Goal: Task Accomplishment & Management: Complete application form

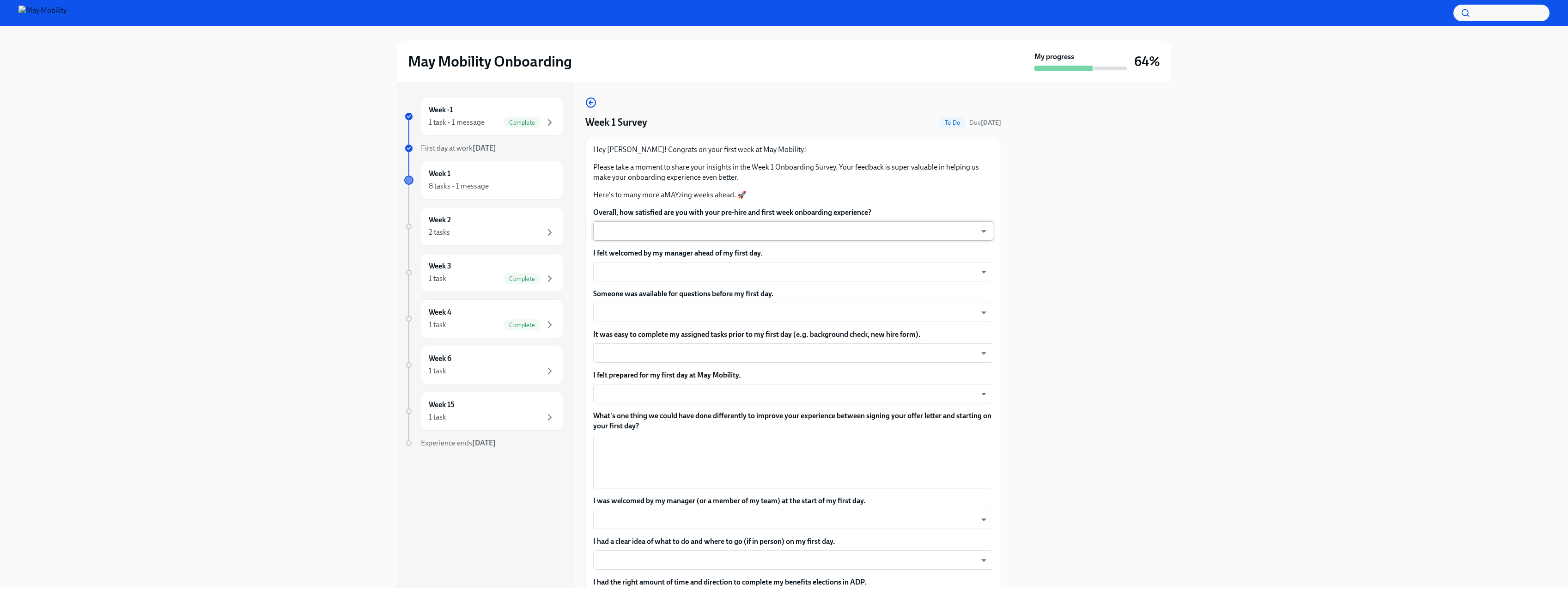
click at [776, 231] on body "May Mobility Onboarding My progress 64% Week -1 1 task • 1 message Complete Fir…" at bounding box center [784, 298] width 1568 height 597
click at [669, 236] on li "5 - Very satisfied" at bounding box center [789, 231] width 393 height 15
type input "insi6vOkl"
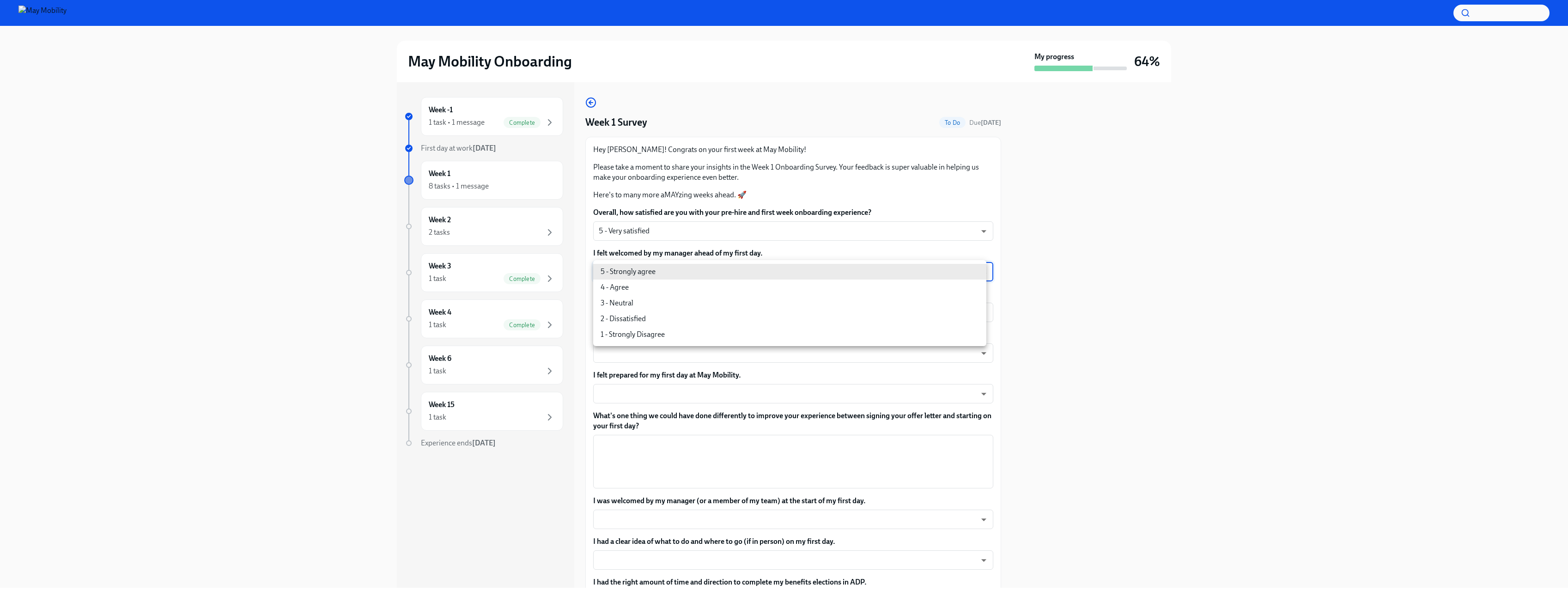
click at [698, 274] on body "May Mobility Onboarding My progress 64% Week -1 1 task • 1 message Complete Fir…" at bounding box center [784, 298] width 1568 height 597
click at [671, 276] on li "5 - Strongly agree" at bounding box center [789, 272] width 393 height 15
type input "4QmcvkkGx"
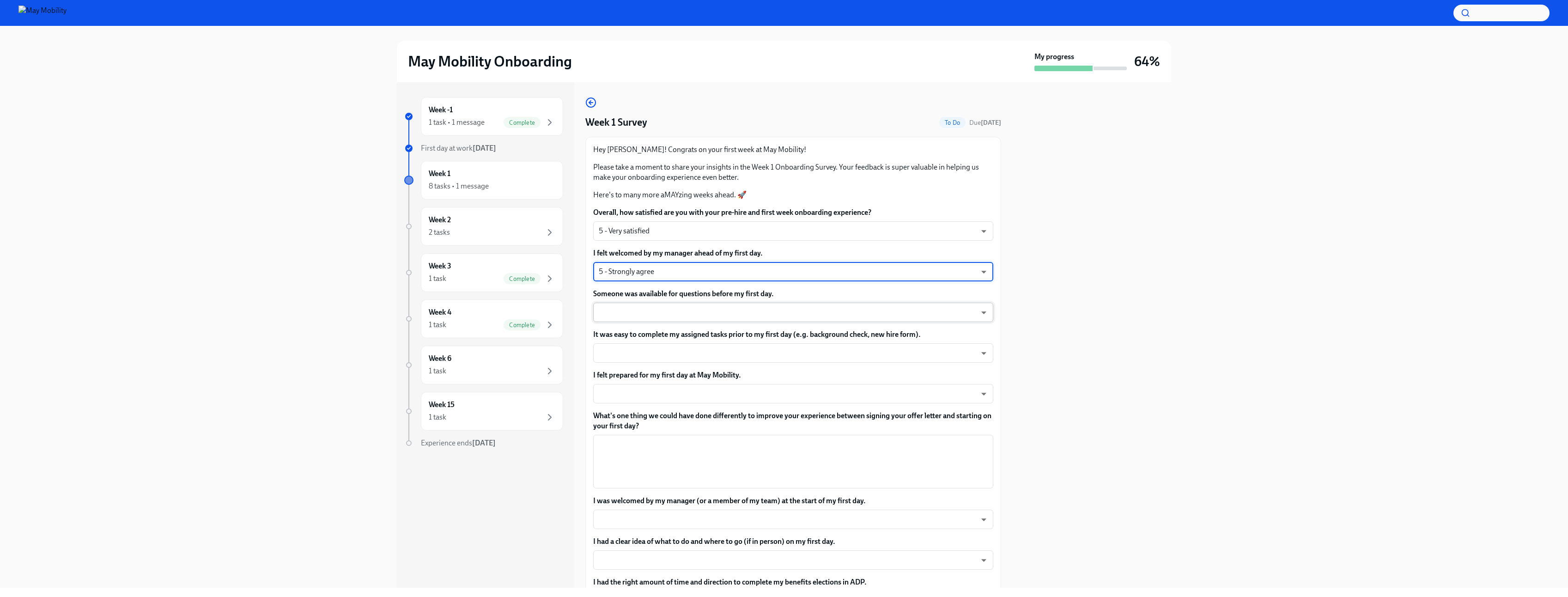
click at [694, 318] on body "May Mobility Onboarding My progress 64% Week -1 1 task • 1 message Complete Fir…" at bounding box center [784, 298] width 1568 height 597
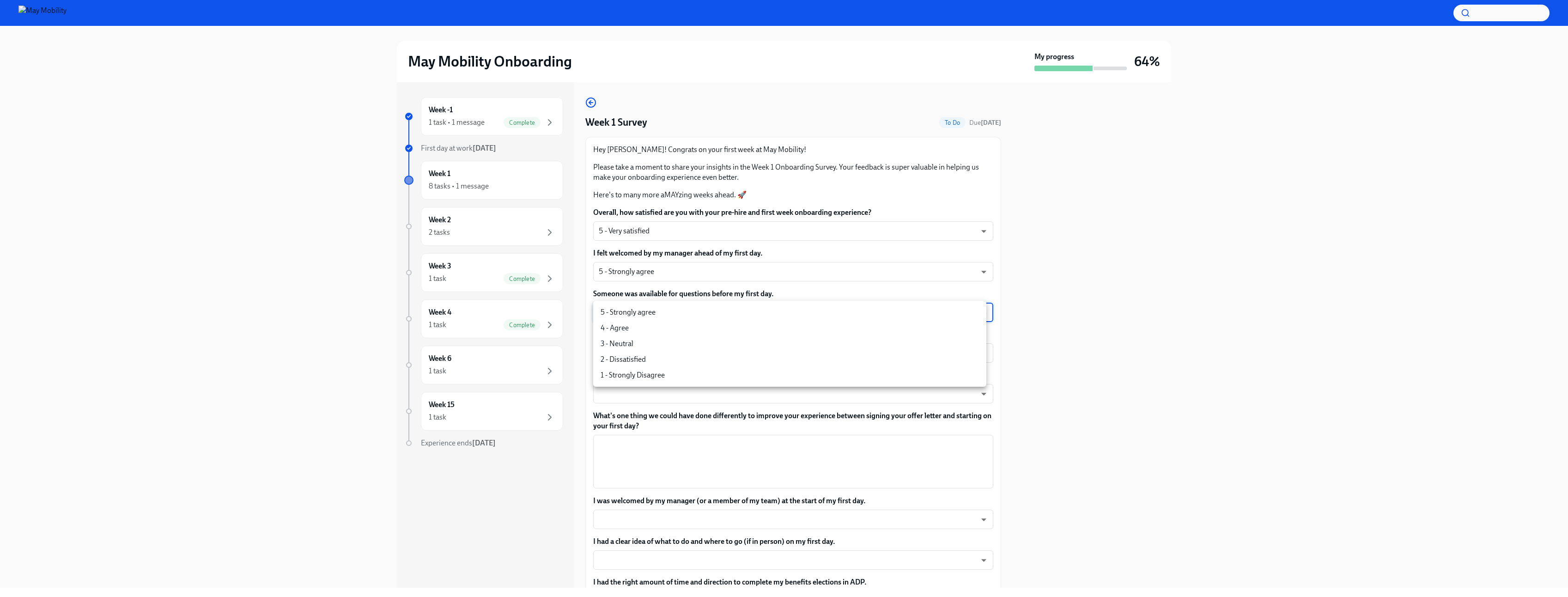
click at [646, 316] on li "5 - Strongly agree" at bounding box center [789, 312] width 393 height 15
type input "4QmcvkkGx"
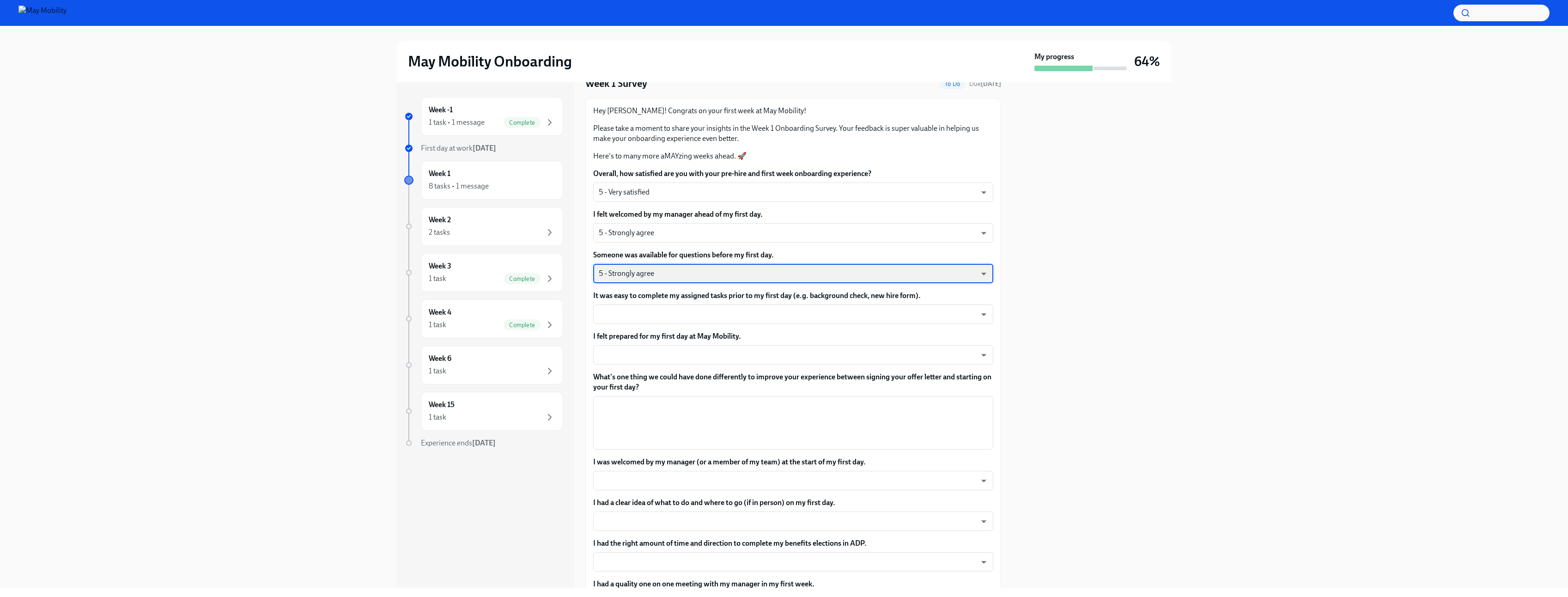
scroll to position [55, 0]
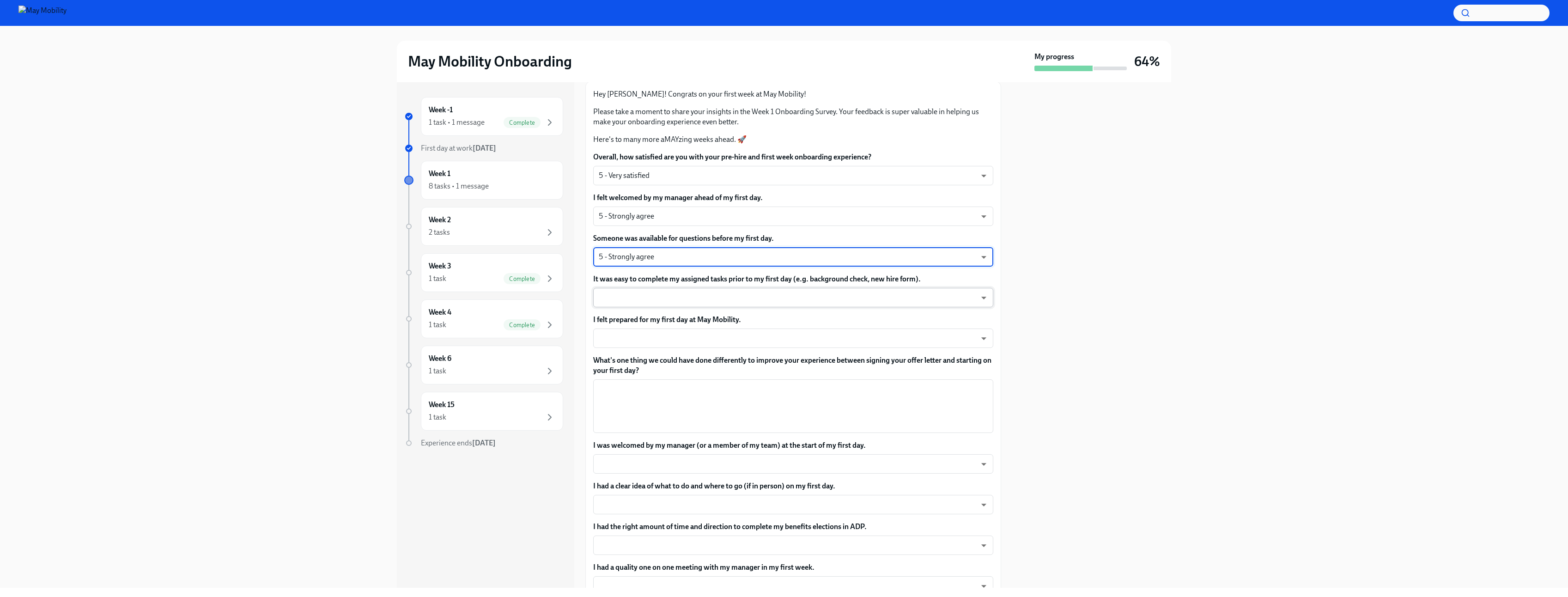
click at [671, 300] on body "May Mobility Onboarding My progress 64% Week -1 1 task • 1 message Complete Fir…" at bounding box center [784, 298] width 1568 height 597
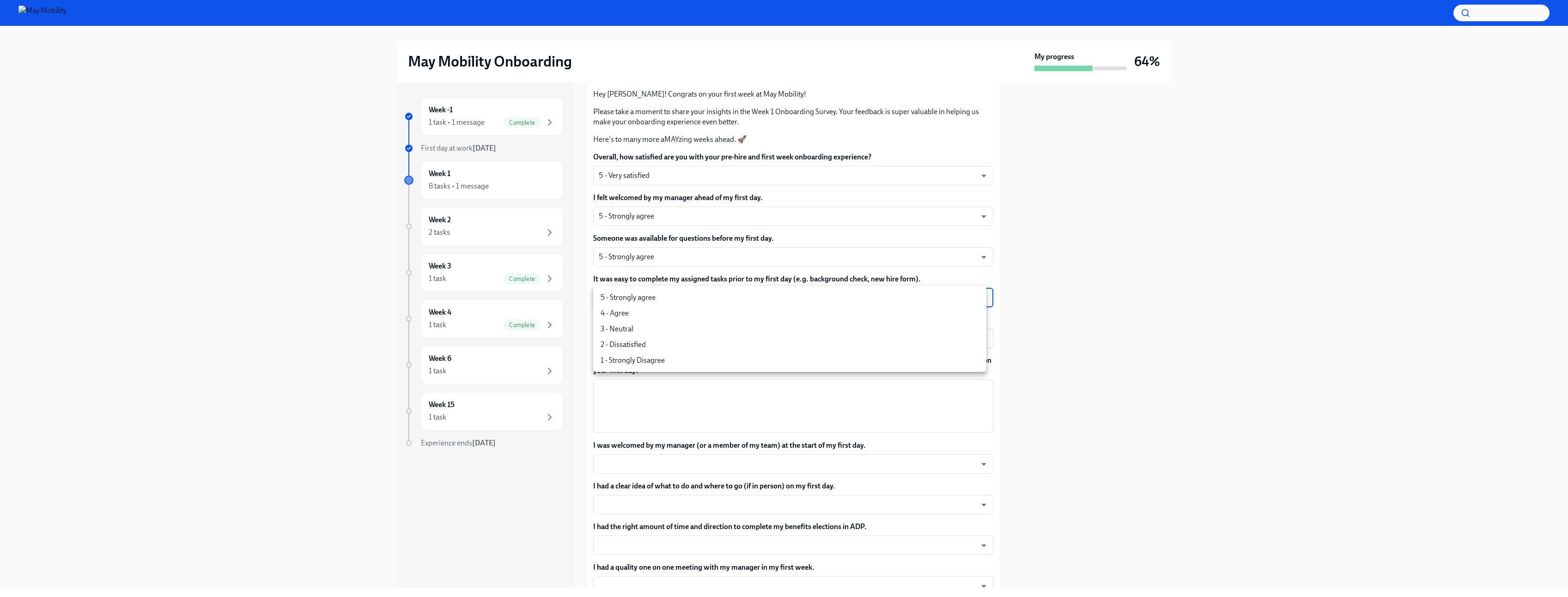
click at [666, 304] on li "5 - Strongly agree" at bounding box center [789, 297] width 393 height 15
type input "4QmcvkkGx"
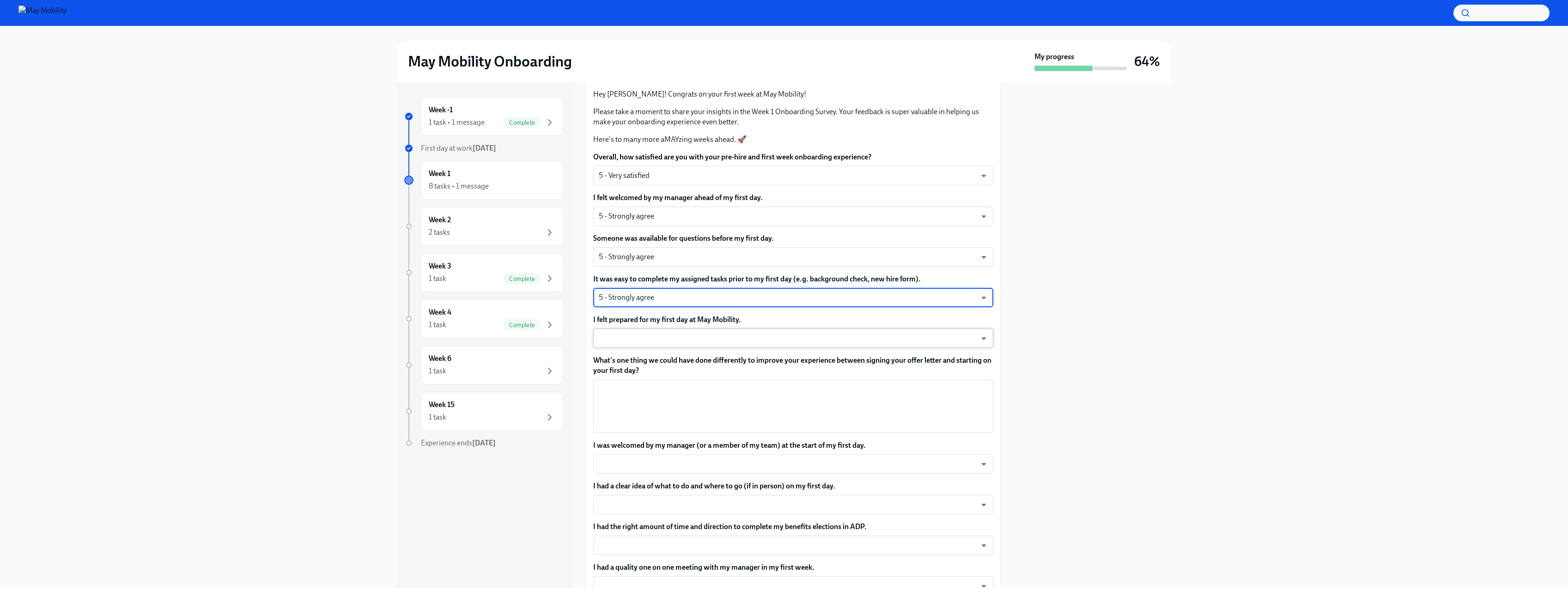
click at [662, 339] on body "May Mobility Onboarding My progress 64% Week -1 1 task • 1 message Complete Fir…" at bounding box center [784, 298] width 1568 height 597
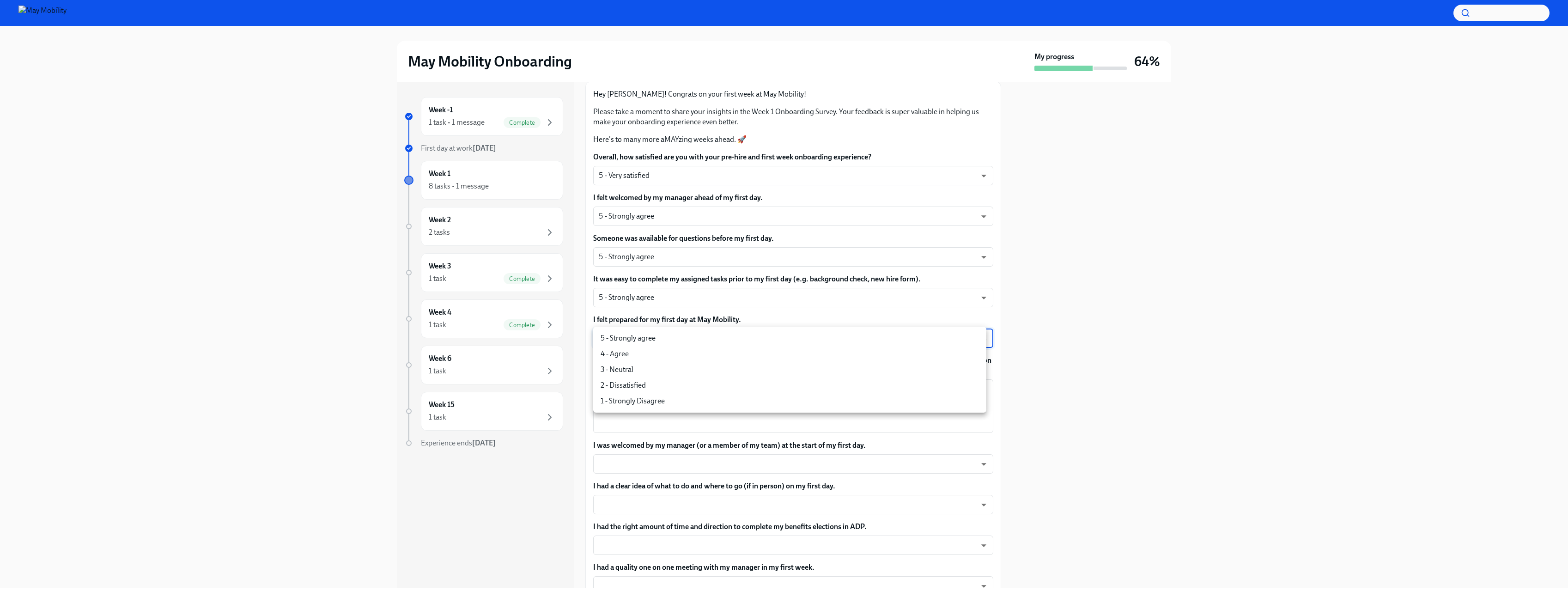
click at [671, 341] on li "5 - Strongly agree" at bounding box center [789, 338] width 393 height 15
type input "4QmcvkkGx"
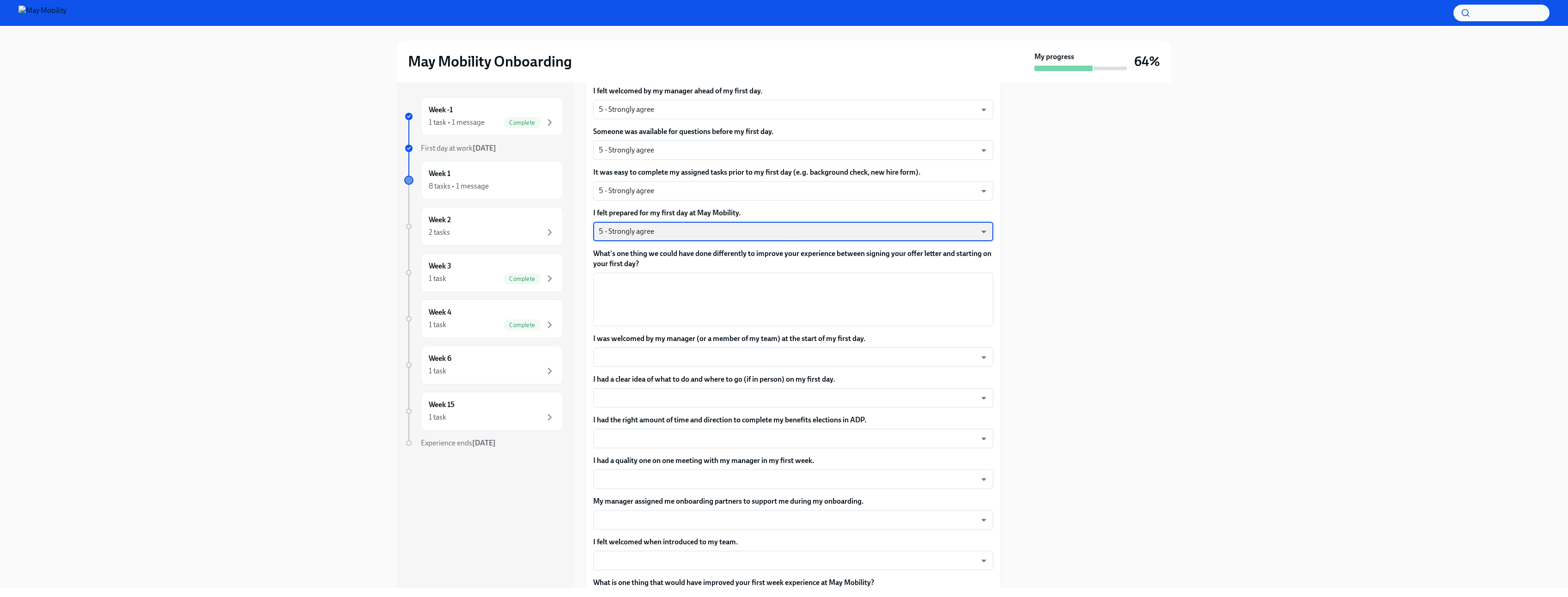
scroll to position [166, 0]
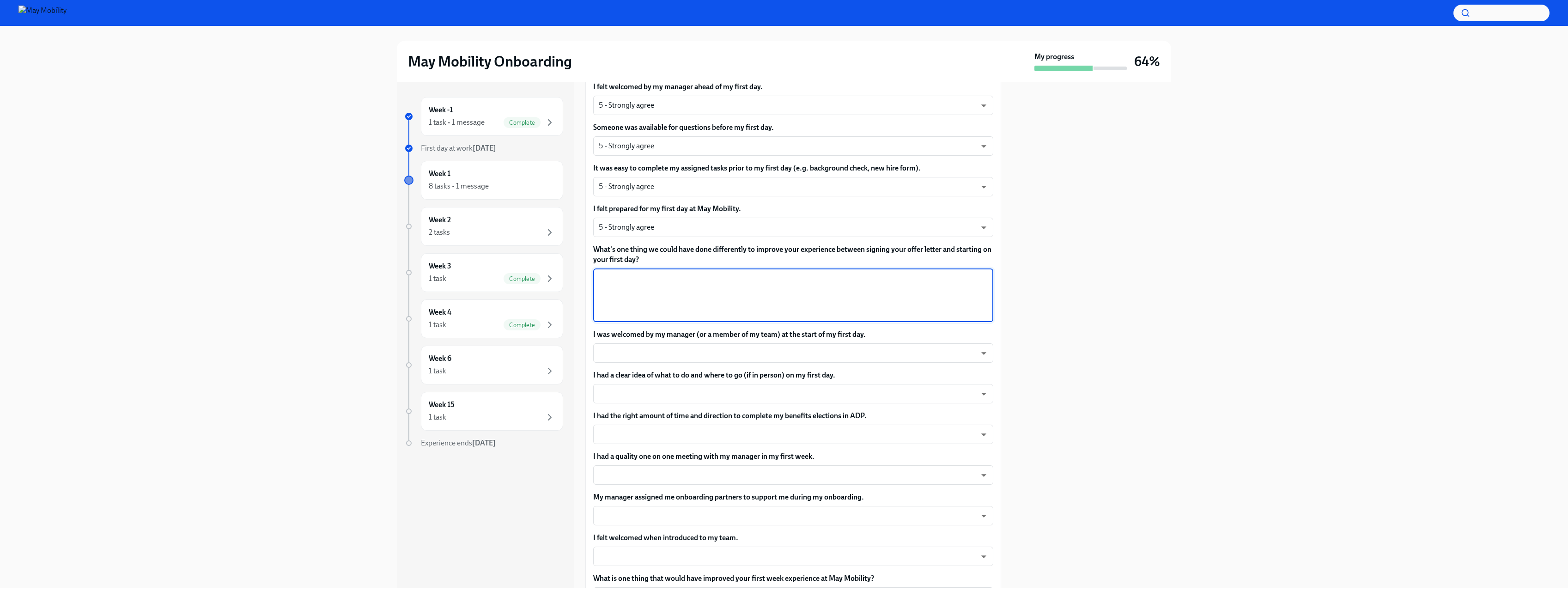
click at [710, 292] on textarea "What's one thing we could have done differently to improve your experience betw…" at bounding box center [793, 295] width 389 height 44
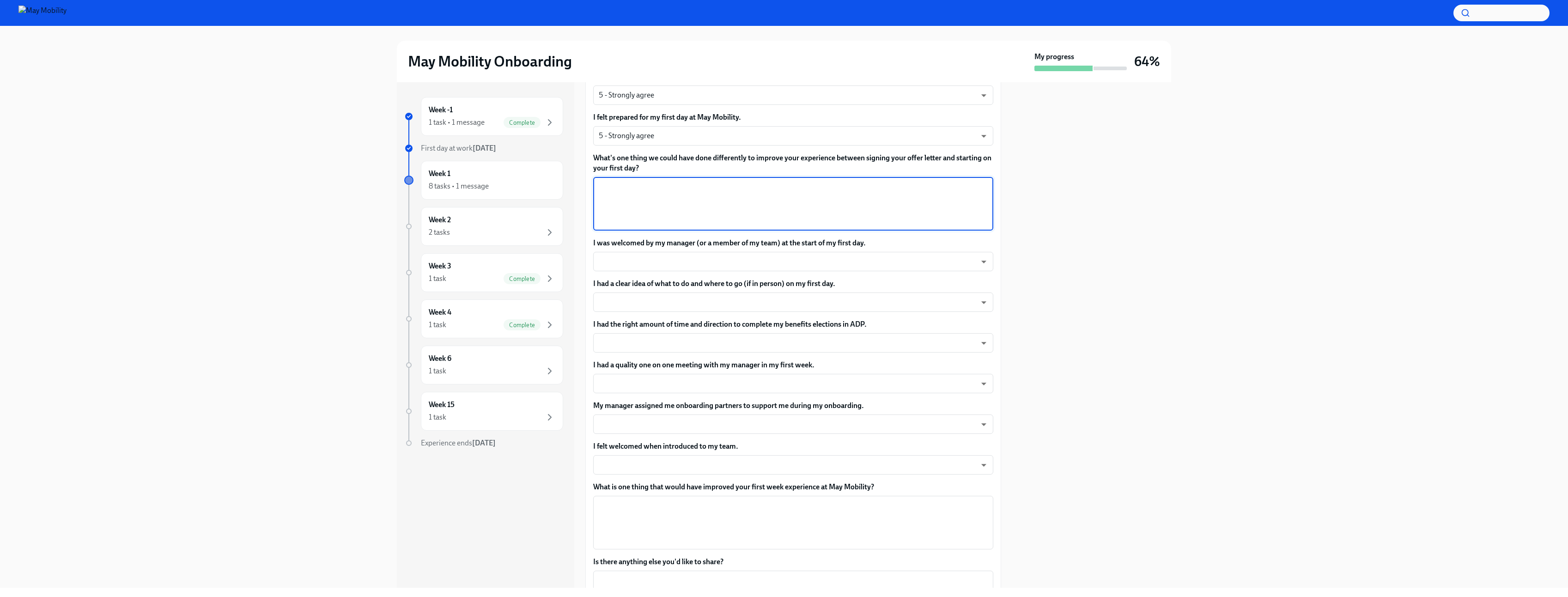
scroll to position [277, 0]
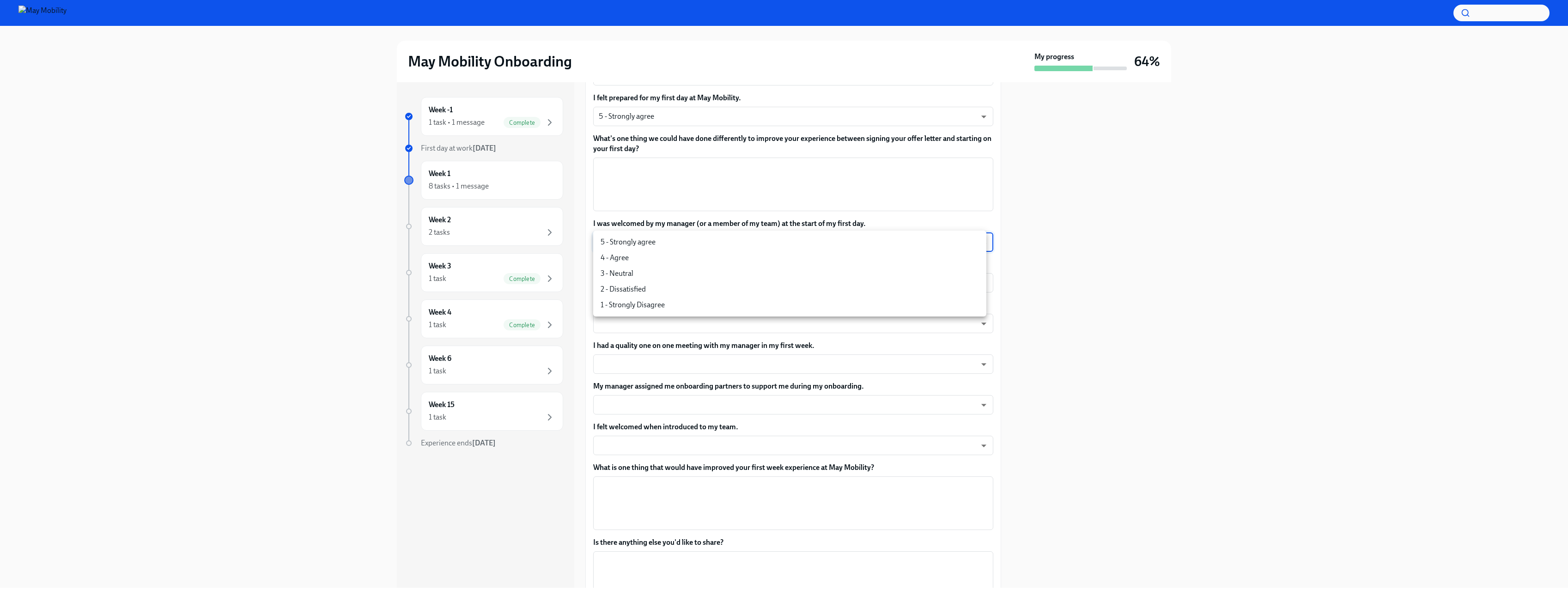
click at [687, 243] on body "May Mobility Onboarding My progress 64% Week -1 1 task • 1 message Complete Fir…" at bounding box center [784, 298] width 1568 height 597
click at [668, 246] on li "5 - Strongly agree" at bounding box center [789, 242] width 393 height 15
type input "4QmcvkkGx"
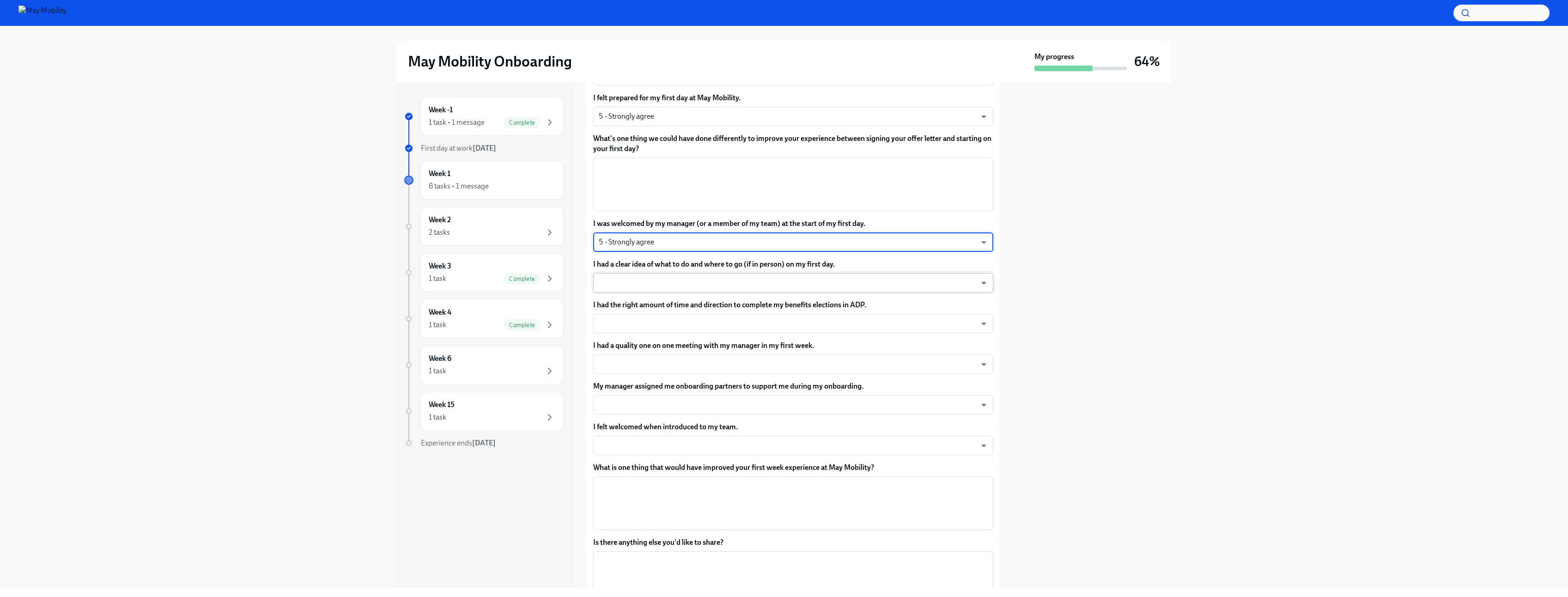
click at [675, 283] on body "May Mobility Onboarding My progress 64% Week -1 1 task • 1 message Complete Fir…" at bounding box center [784, 298] width 1568 height 597
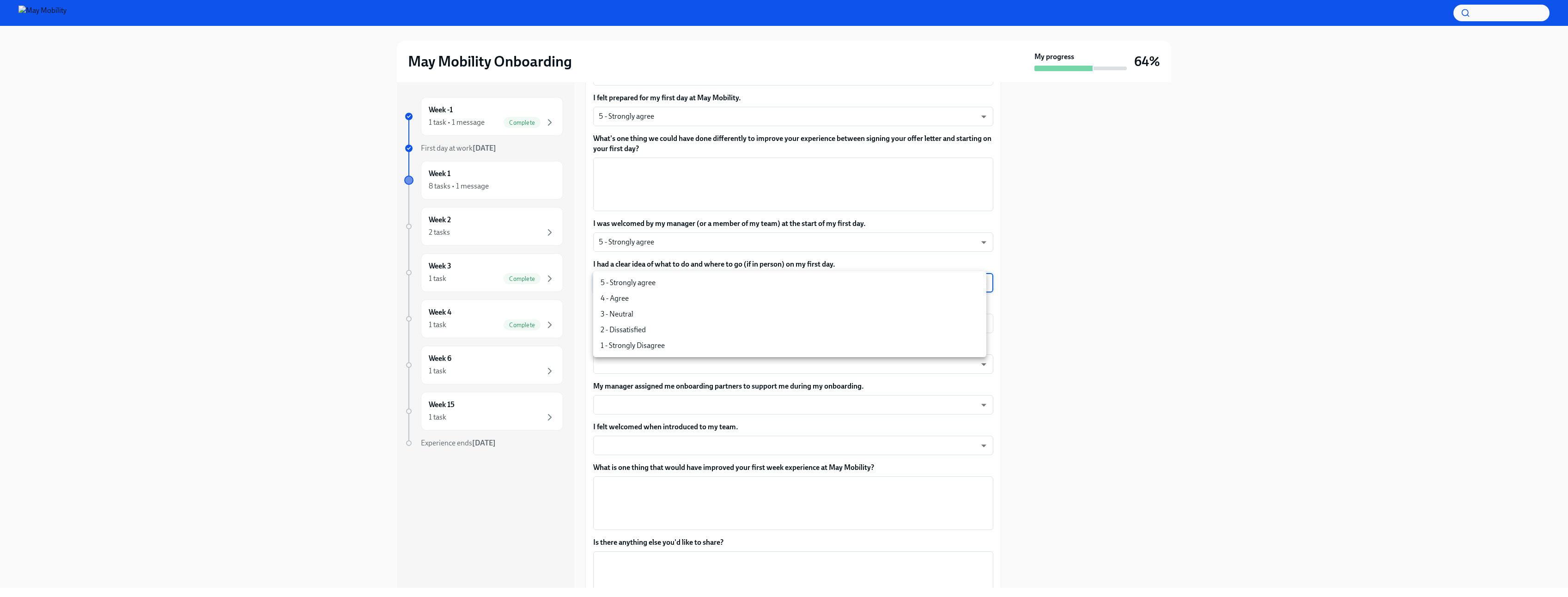
click at [665, 284] on li "5 - Strongly agree" at bounding box center [789, 282] width 393 height 15
type input "4QmcvkkGx"
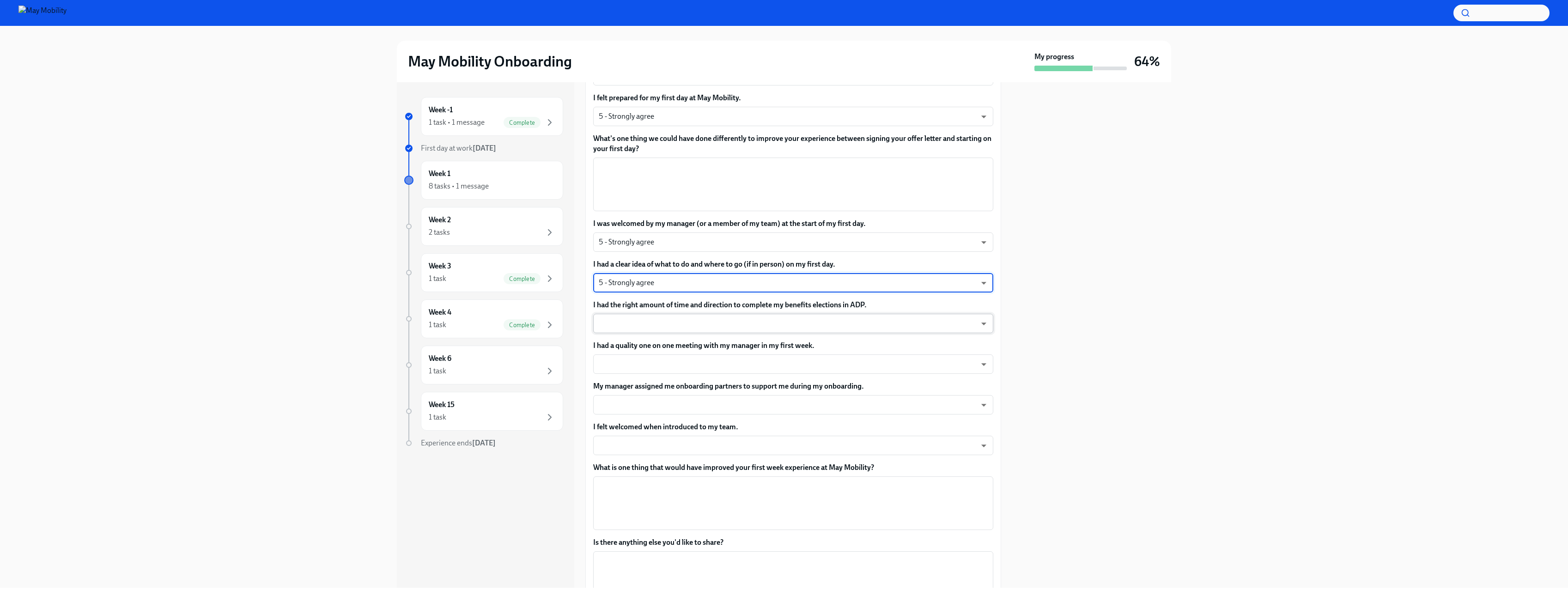
click at [662, 326] on body "May Mobility Onboarding My progress 64% Week -1 1 task • 1 message Complete Fir…" at bounding box center [784, 298] width 1568 height 597
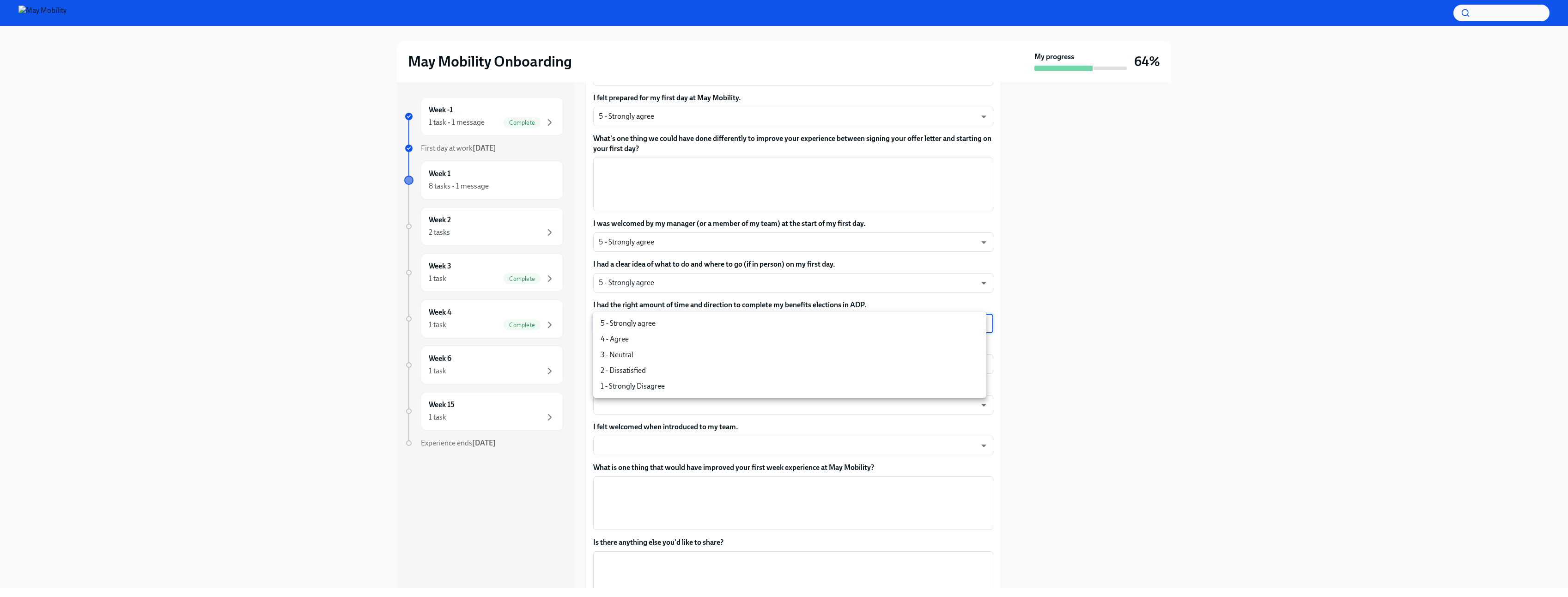
click at [642, 324] on li "5 - Strongly agree" at bounding box center [789, 324] width 393 height 15
type input "4QmcvkkGx"
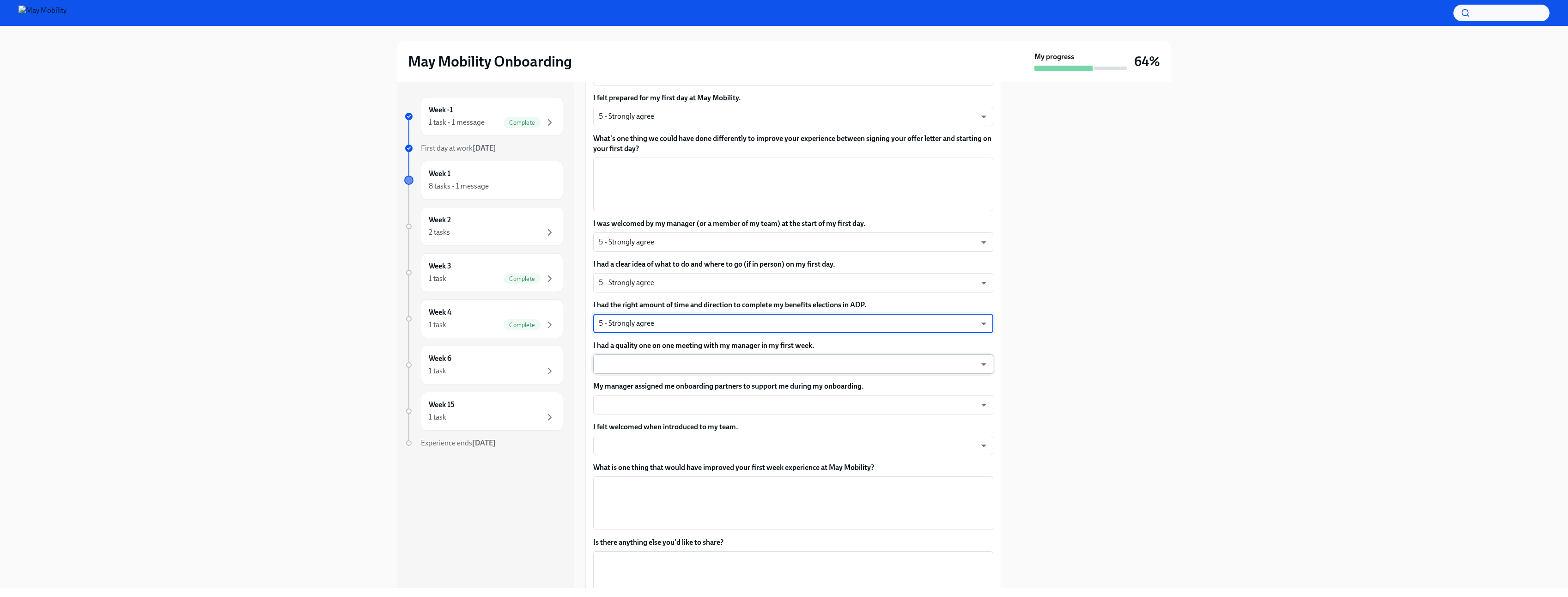
click at [704, 368] on body "May Mobility Onboarding My progress 64% Week -1 1 task • 1 message Complete Fir…" at bounding box center [784, 298] width 1568 height 597
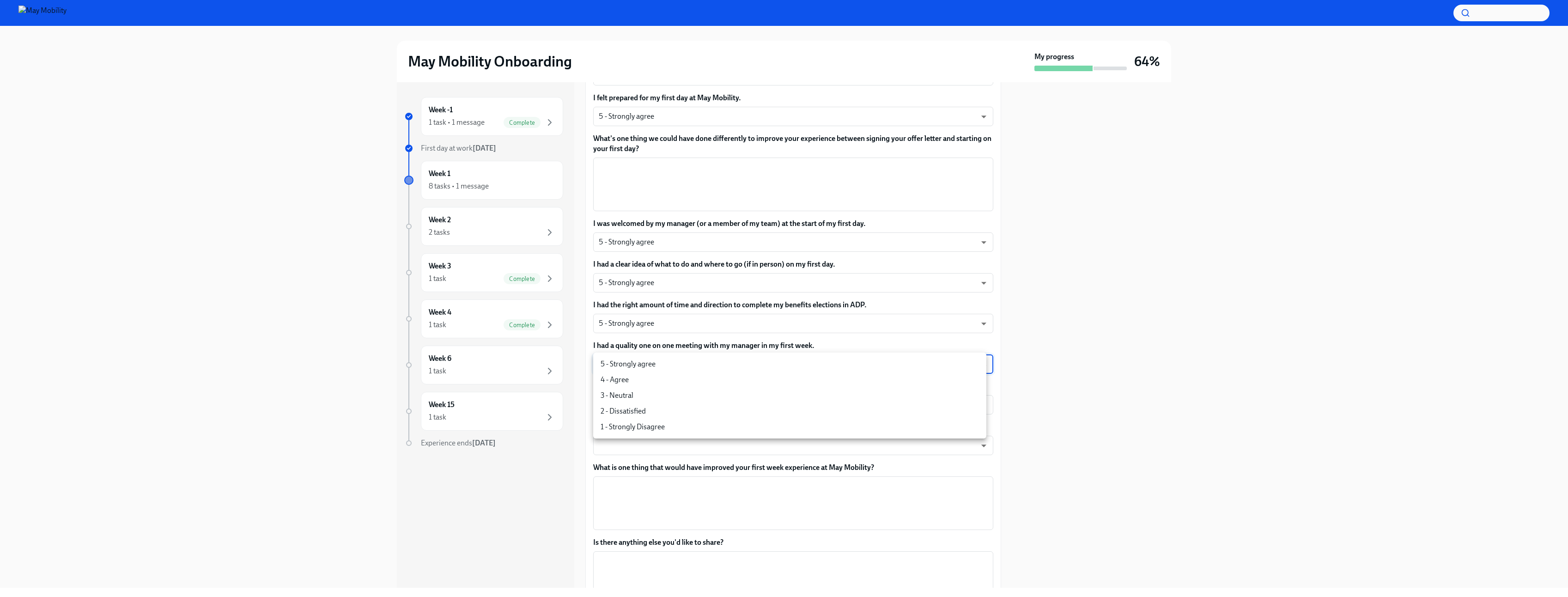
click at [654, 361] on li "5 - Strongly agree" at bounding box center [789, 364] width 393 height 15
type input "4QmcvkkGx"
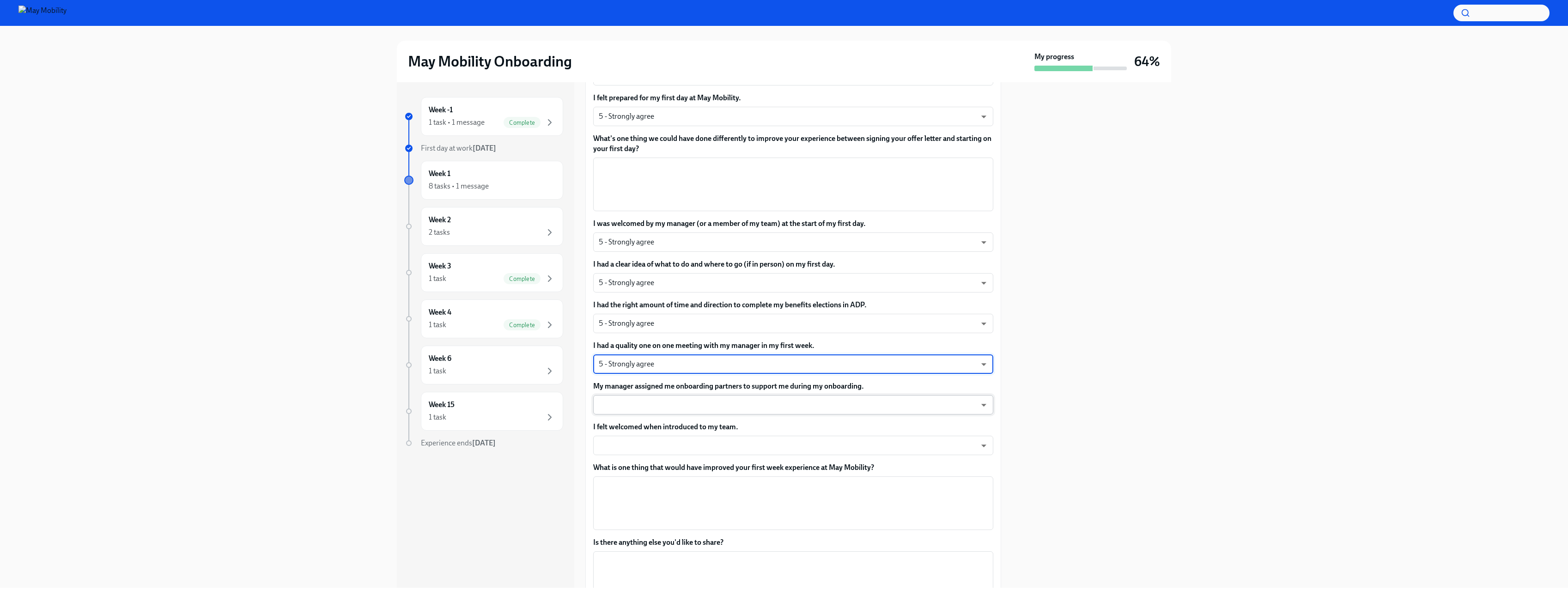
click at [790, 406] on body "May Mobility Onboarding My progress 64% Week -1 1 task • 1 message Complete Fir…" at bounding box center [784, 298] width 1568 height 597
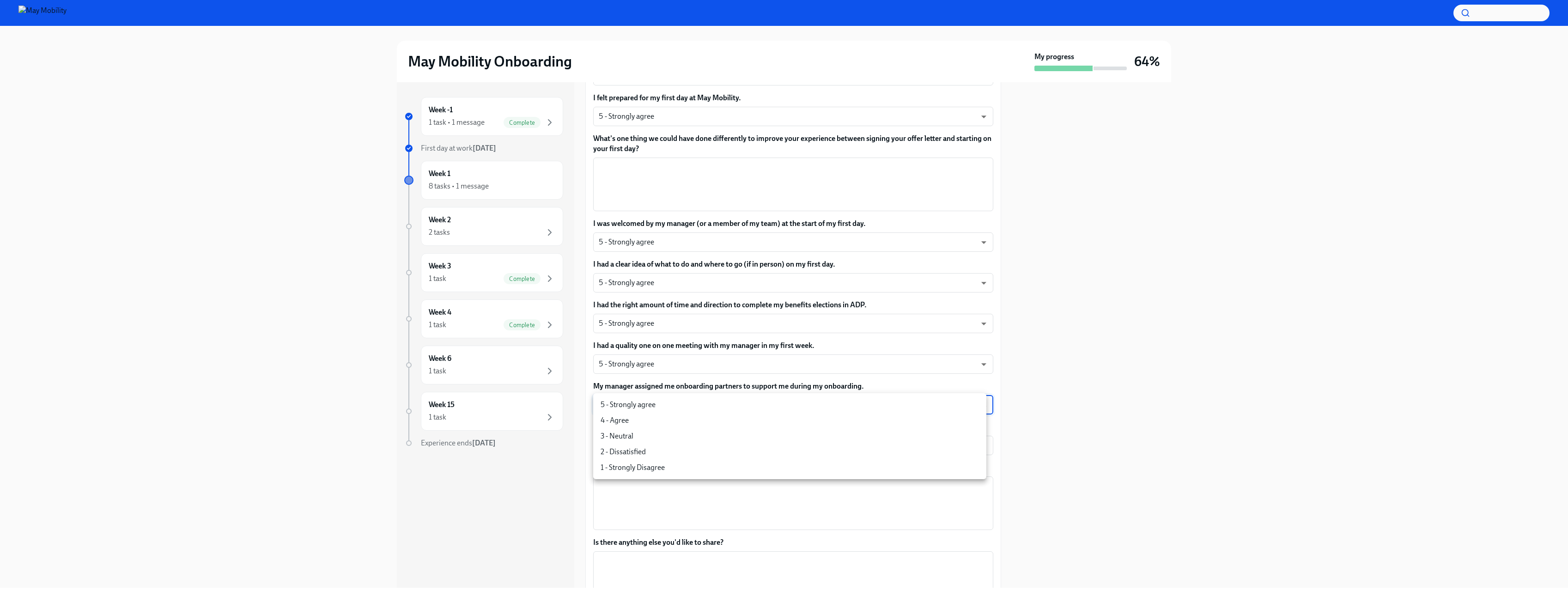
click at [676, 408] on li "5 - Strongly agree" at bounding box center [789, 404] width 393 height 15
type input "4QmcvkkGx"
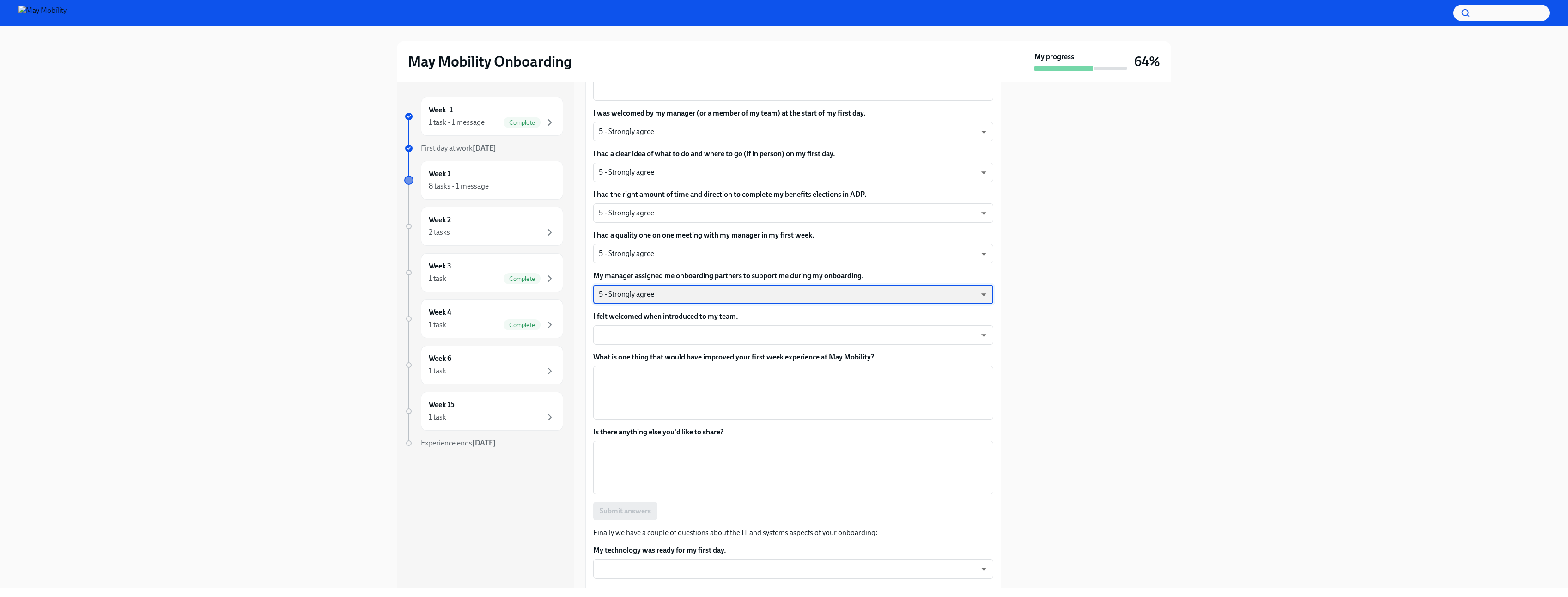
scroll to position [388, 0]
click at [695, 326] on body "May Mobility Onboarding My progress 64% Week -1 1 task • 1 message Complete Fir…" at bounding box center [784, 298] width 1568 height 597
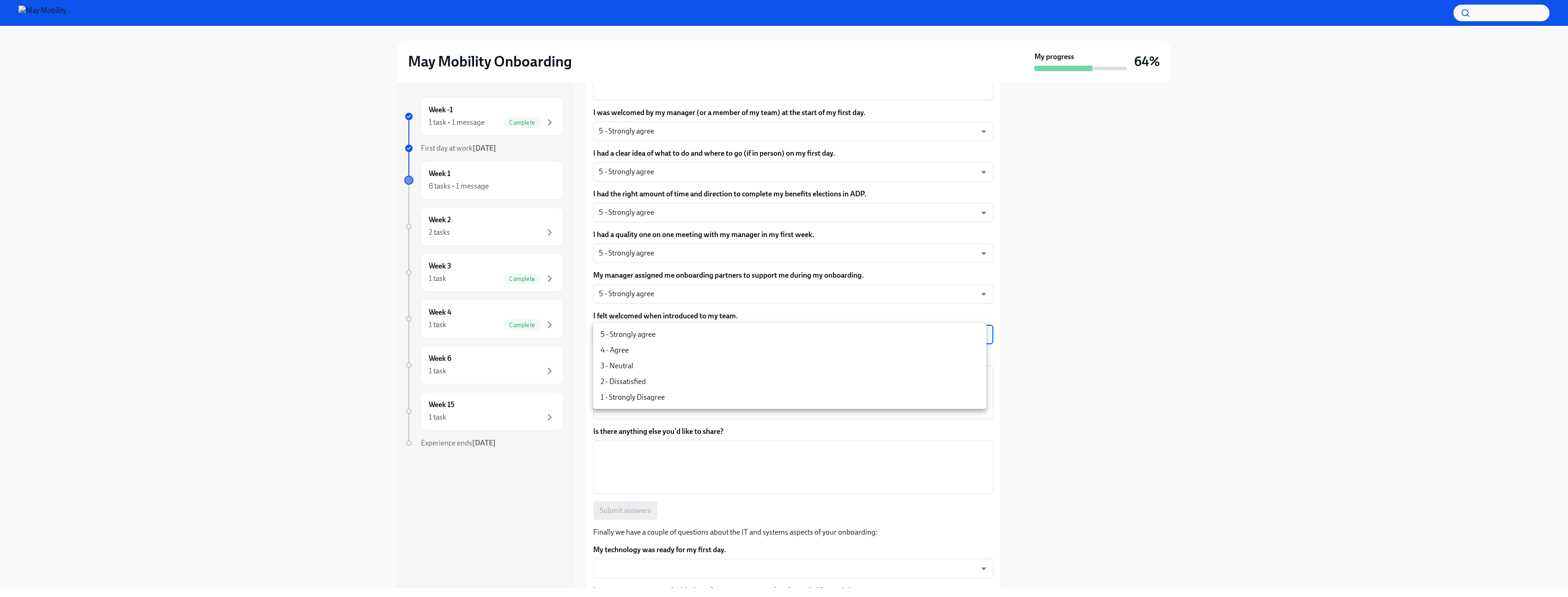
click at [686, 340] on li "5 - Strongly agree" at bounding box center [789, 334] width 393 height 15
type input "4QmcvkkGx"
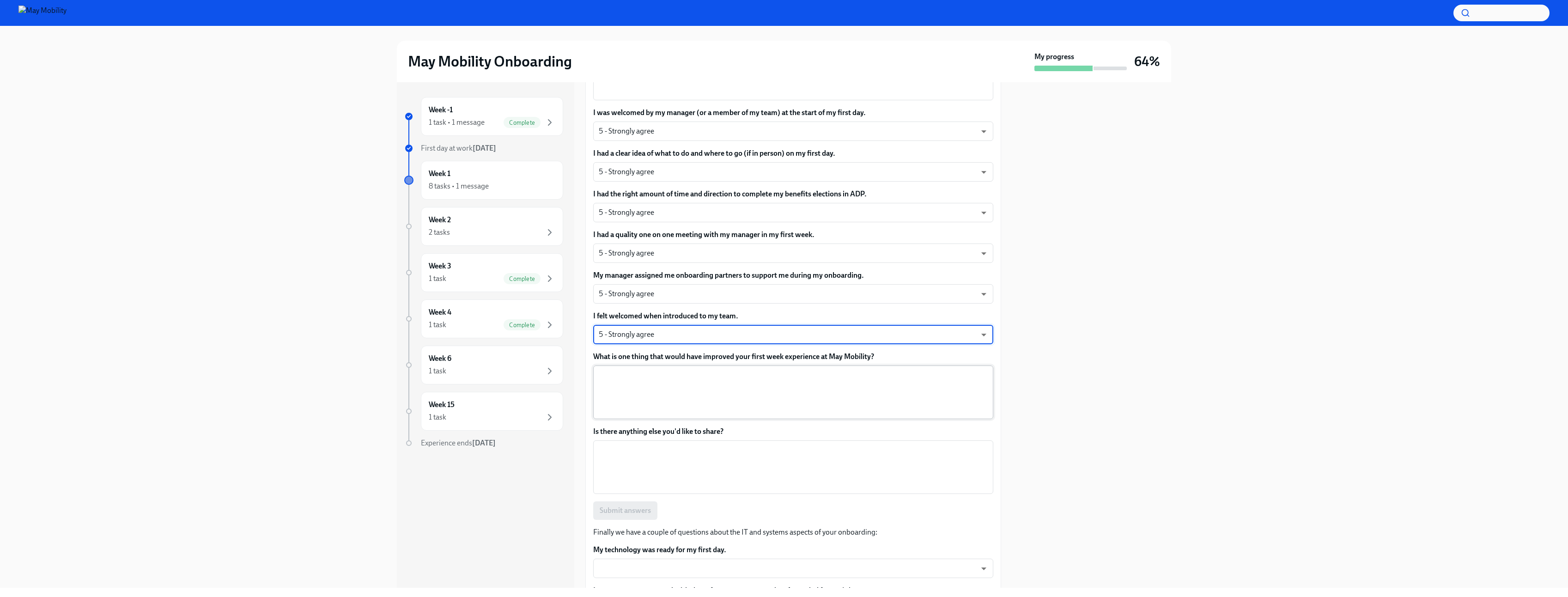
click at [682, 381] on textarea "What is one thing that would have improved your first week experience at May Mo…" at bounding box center [793, 392] width 389 height 44
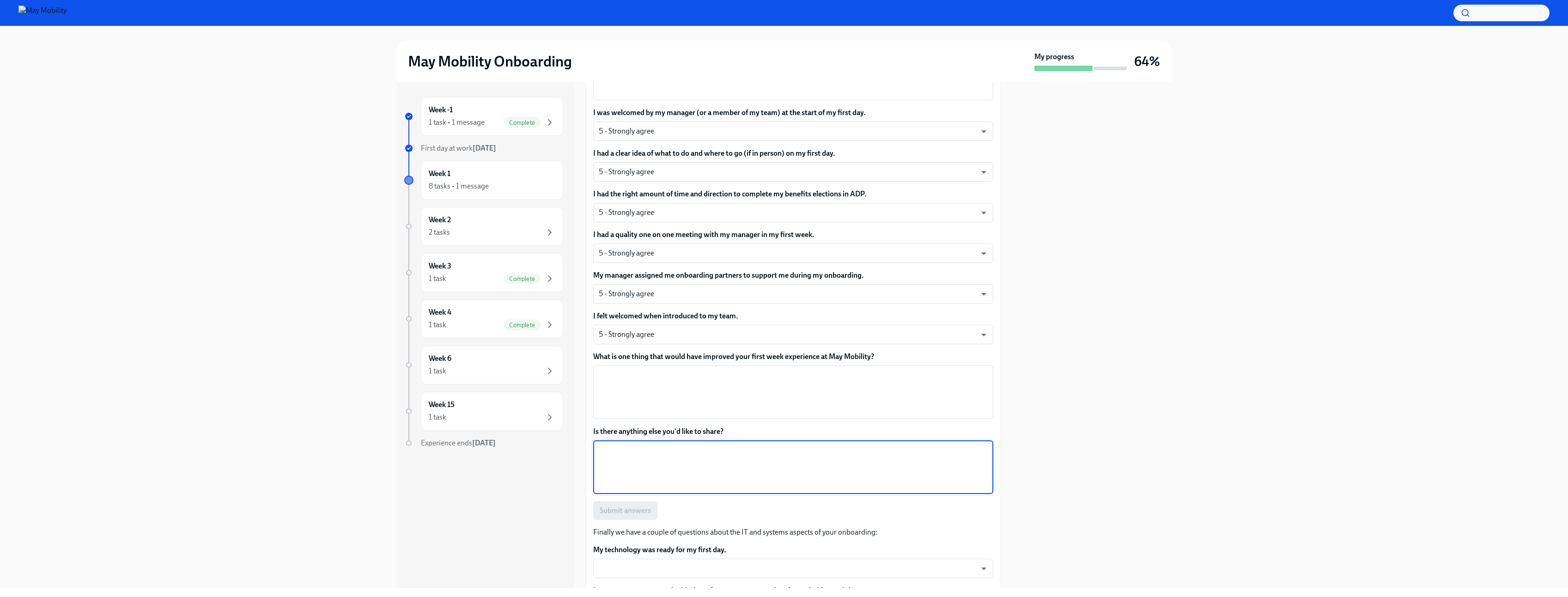
click at [680, 464] on textarea "Is there anything else you'd like to share?" at bounding box center [793, 467] width 389 height 44
click at [698, 392] on textarea "What is one thing that would have improved your first week experience at May Mo…" at bounding box center [793, 392] width 389 height 44
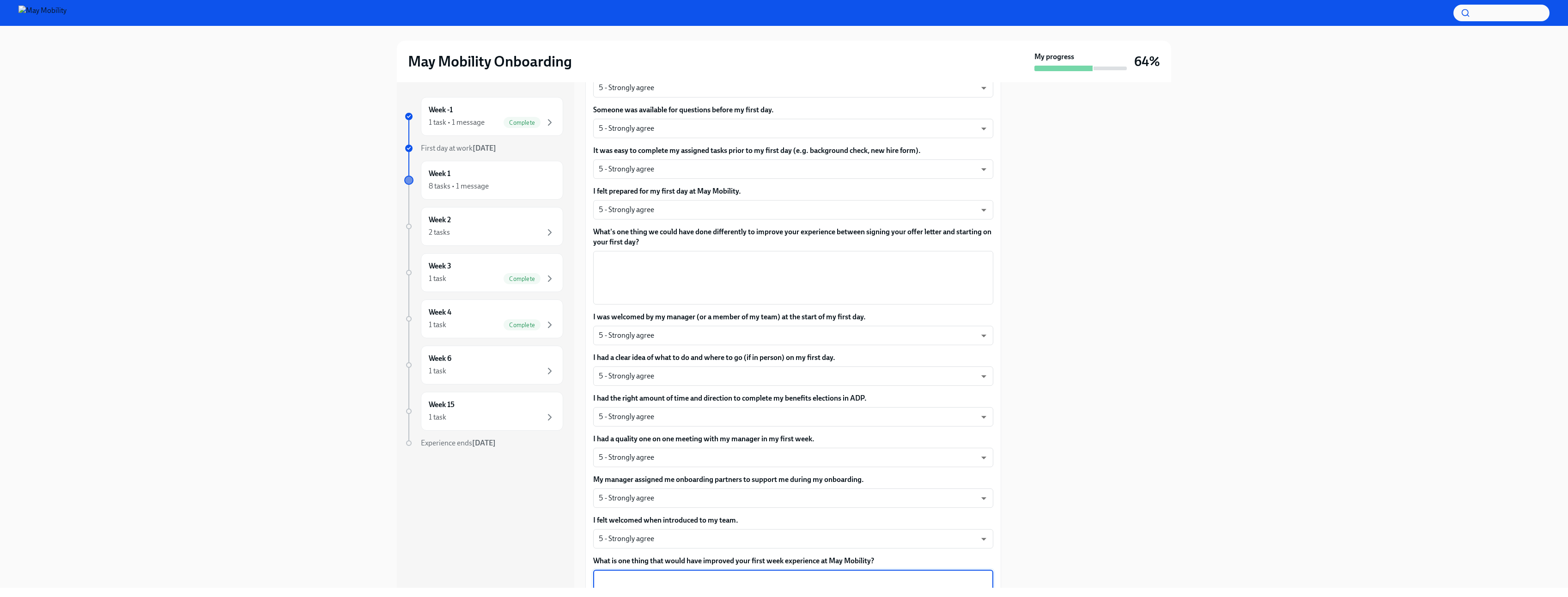
scroll to position [166, 0]
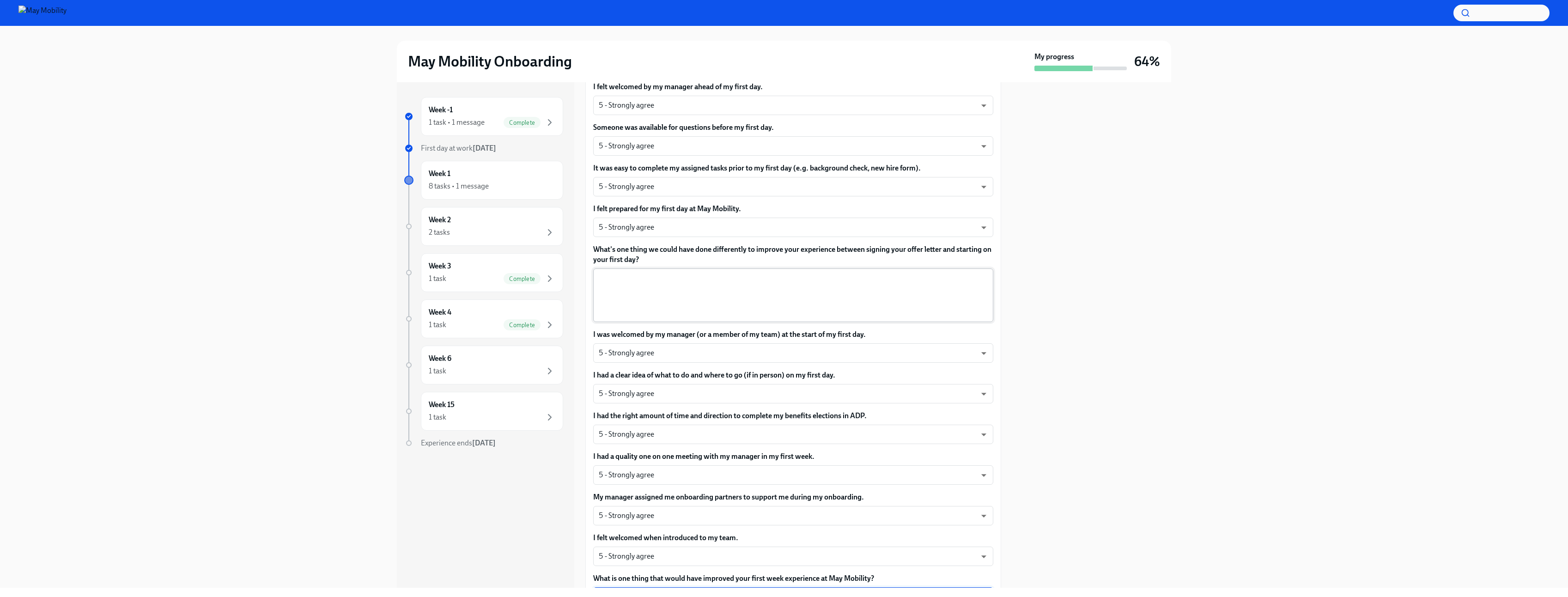
click at [748, 288] on textarea "What's one thing we could have done differently to improve your experience betw…" at bounding box center [793, 295] width 389 height 44
type textarea "s"
type textarea "k"
click at [598, 278] on div "The onboarding process was very straightforward. In x ​" at bounding box center [793, 295] width 400 height 54
click at [607, 280] on textarea "The onboarding process was very straightforward. In" at bounding box center [793, 295] width 389 height 44
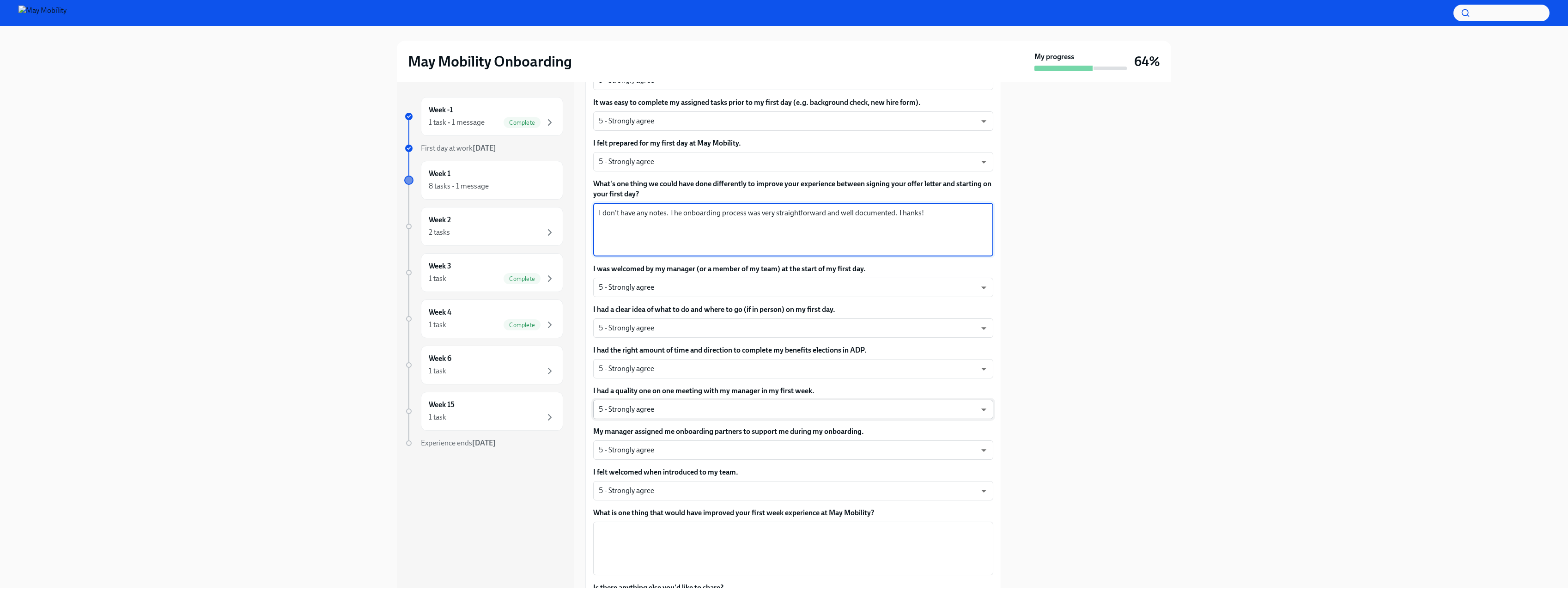
scroll to position [333, 0]
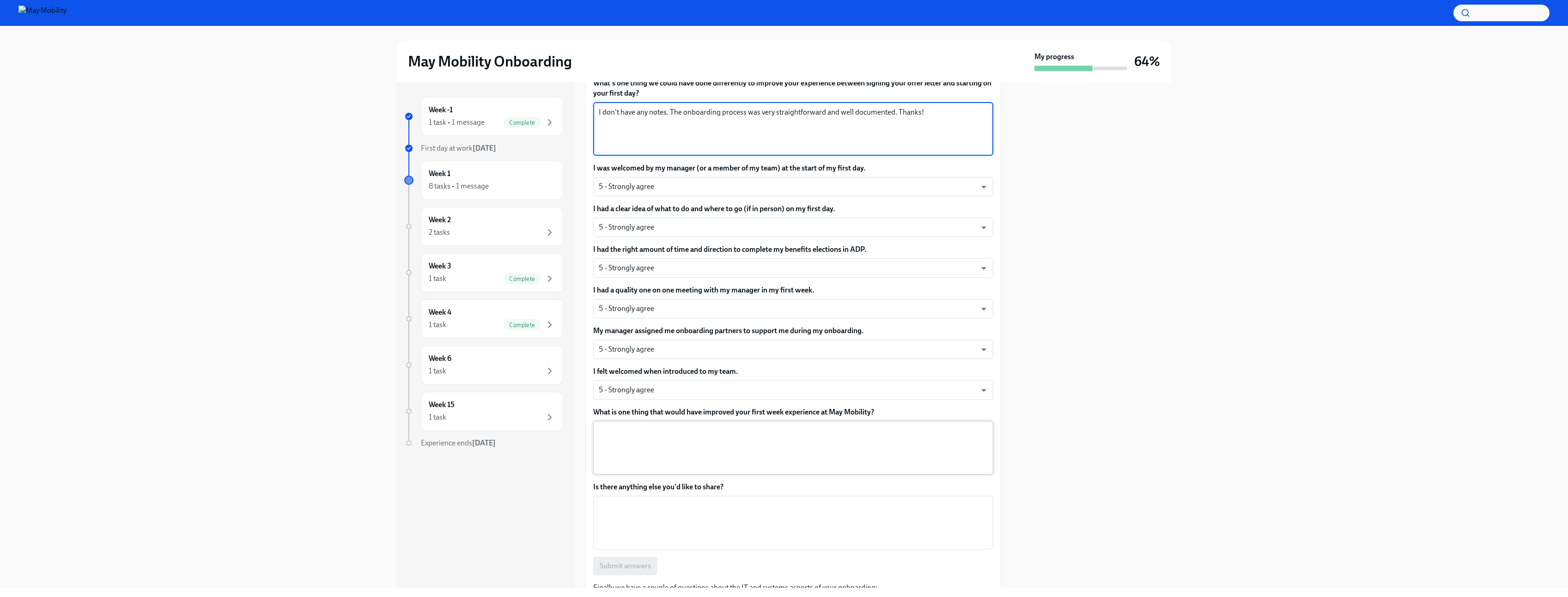
type textarea "I don't have any notes. The onboarding process was very straightforward and wel…"
click at [721, 427] on textarea "What is one thing that would have improved your first week experience at May Mo…" at bounding box center [793, 447] width 389 height 44
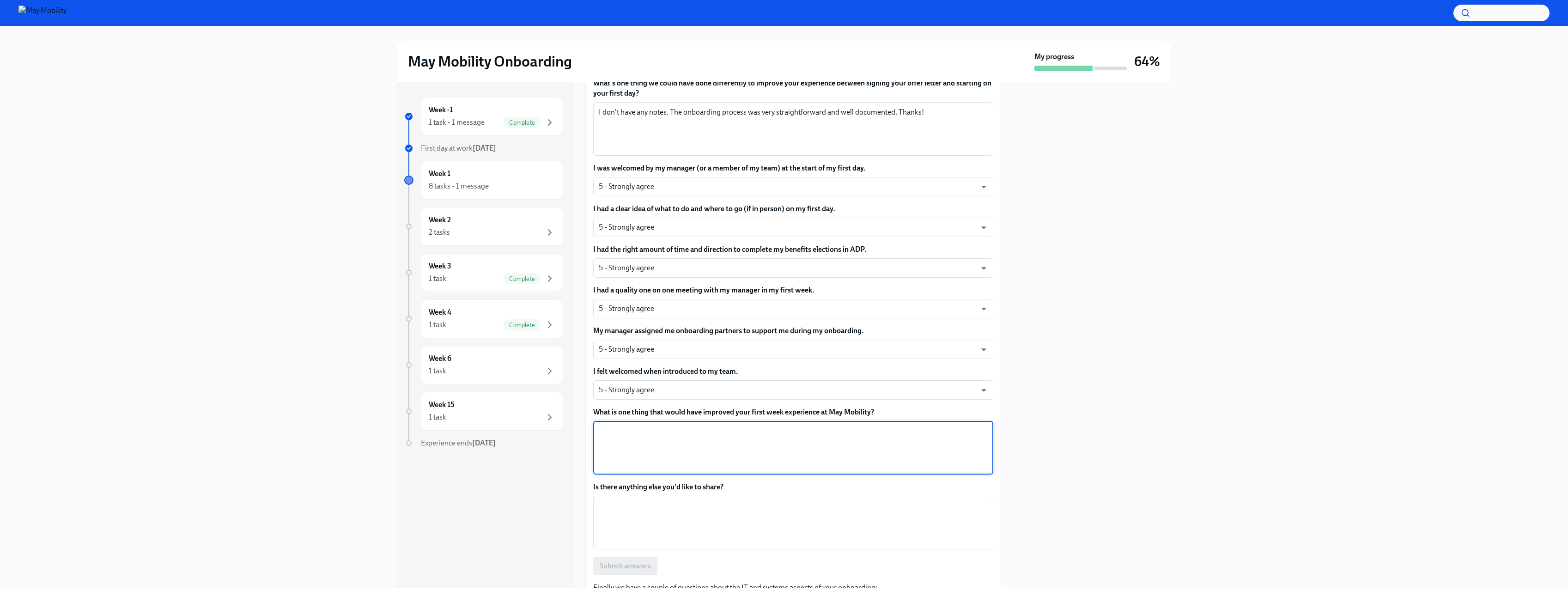
click at [755, 449] on textarea "What is one thing that would have improved your first week experience at May Mo…" at bounding box center [793, 447] width 389 height 44
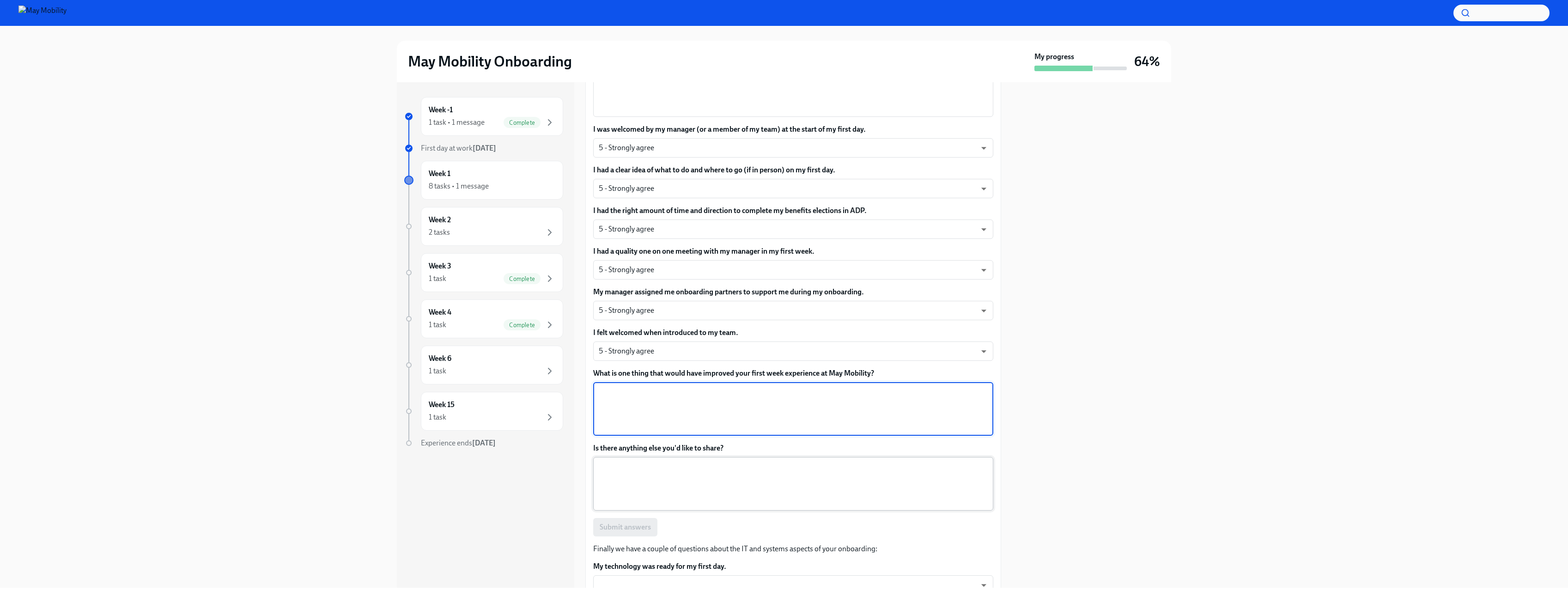
scroll to position [388, 0]
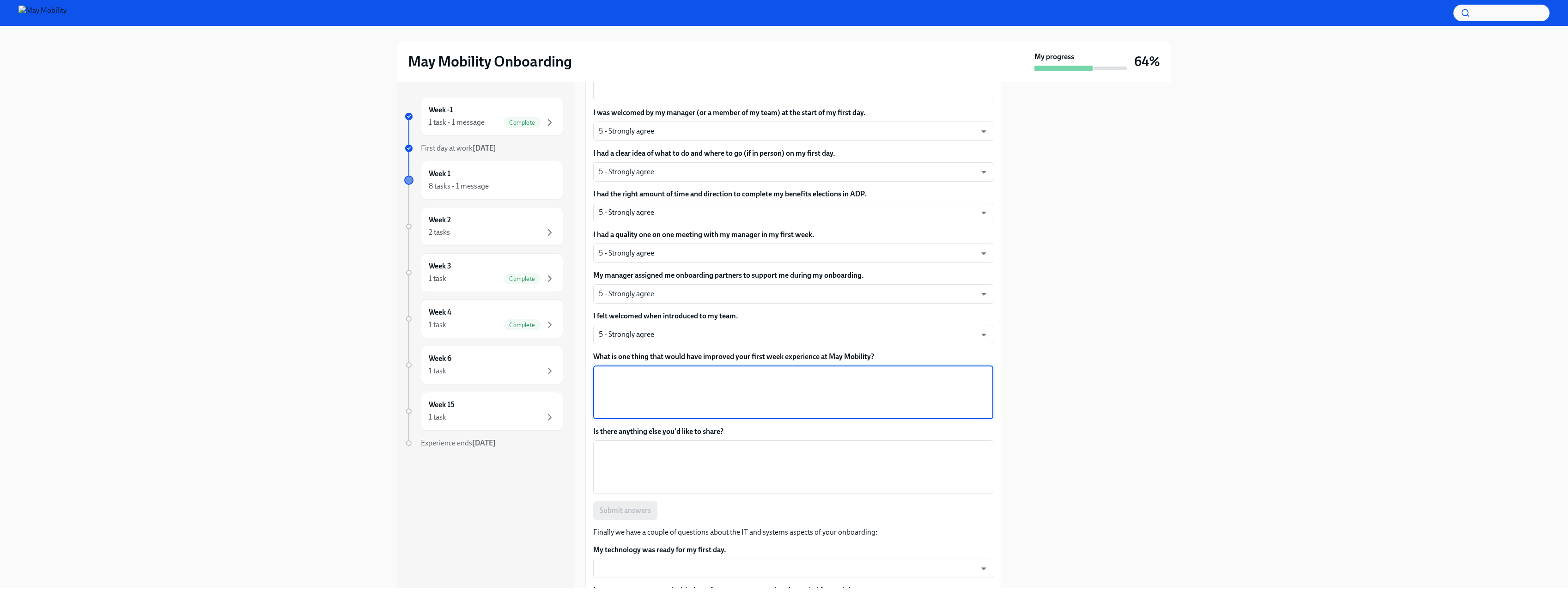
click at [759, 391] on textarea "What is one thing that would have improved your first week experience at May Mo…" at bounding box center [793, 392] width 389 height 44
type textarea "I"
type textarea "M"
click at [646, 381] on textarea "My Ubuntu Linux 22.04 laptop" at bounding box center [793, 392] width 389 height 44
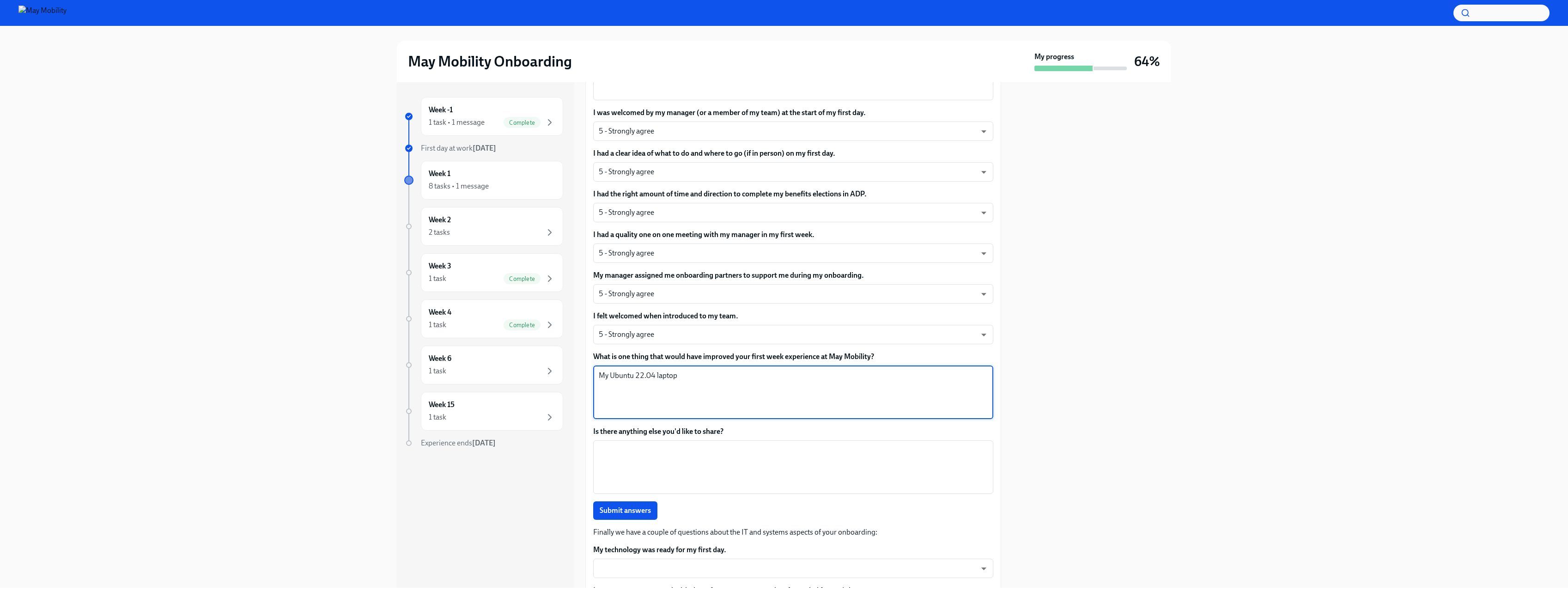
click at [693, 376] on textarea "My Ubuntu 22.04 laptop" at bounding box center [793, 392] width 389 height 44
click at [807, 376] on textarea "My Ubuntu 22.04 laptop had issues connecting to both WiFi and ethernet (believe…" at bounding box center [793, 392] width 389 height 44
click at [831, 376] on textarea "My Ubuntu 22.04 laptop had issues connecting to both WiFi and Ethernet, which u…" at bounding box center [793, 392] width 389 height 44
click at [788, 372] on textarea "My Ubuntu 22.04 laptop had issues connecting to both WiFi and Ethernet at HQ, w…" at bounding box center [793, 392] width 389 height 44
click at [791, 389] on textarea "My Ubuntu 22.04 laptop had issues connecting to both WiFi and Ethernet at HQ, w…" at bounding box center [793, 392] width 389 height 44
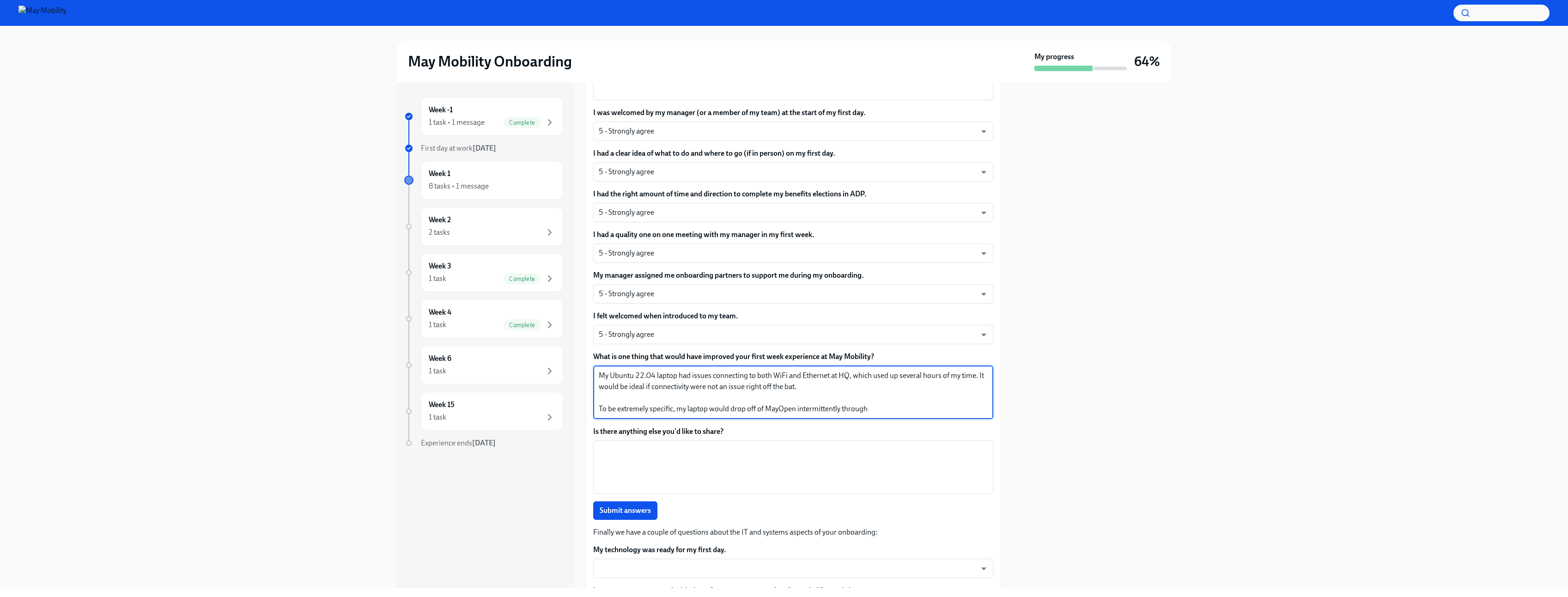
click at [719, 410] on textarea "My Ubuntu 22.04 laptop had issues connecting to both WiFi and Ethernet at HQ, w…" at bounding box center [793, 392] width 389 height 44
click at [721, 409] on textarea "My Ubuntu 22.04 laptop had issues connecting to both WiFi and Ethernet at HQ, w…" at bounding box center [793, 392] width 389 height 44
click at [725, 408] on textarea "My Ubuntu 22.04 laptop had issues connecting to both WiFi and Ethernet at HQ, w…" at bounding box center [793, 392] width 389 height 44
click at [874, 409] on textarea "My Ubuntu 22.04 laptop had issues connecting to both WiFi and Ethernet at HQ, w…" at bounding box center [793, 392] width 389 height 44
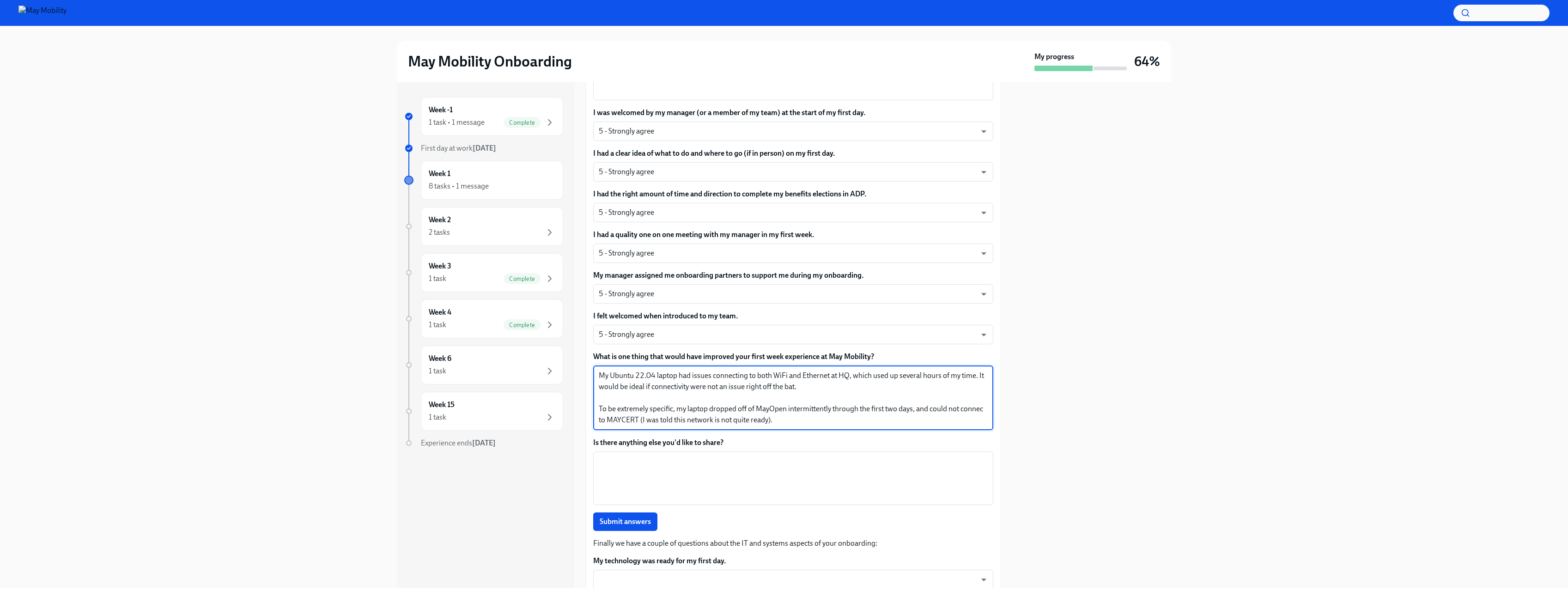
click at [626, 415] on textarea "My Ubuntu 22.04 laptop had issues connecting to both WiFi and Ethernet at HQ, w…" at bounding box center [793, 398] width 389 height 55
click at [623, 420] on textarea "My Ubuntu 22.04 laptop had issues connecting to both WiFi and Ethernet at HQ, w…" at bounding box center [793, 398] width 389 height 55
drag, startPoint x: 674, startPoint y: 410, endPoint x: 677, endPoint y: 400, distance: 10.4
click at [674, 410] on textarea "My Ubuntu 22.04 laptop had issues connecting to both WiFi and Ethernet at HQ, w…" at bounding box center [793, 398] width 389 height 55
type textarea "My Ubuntu 22.04 laptop had issues connecting to both WiFi and Ethernet at HQ, w…"
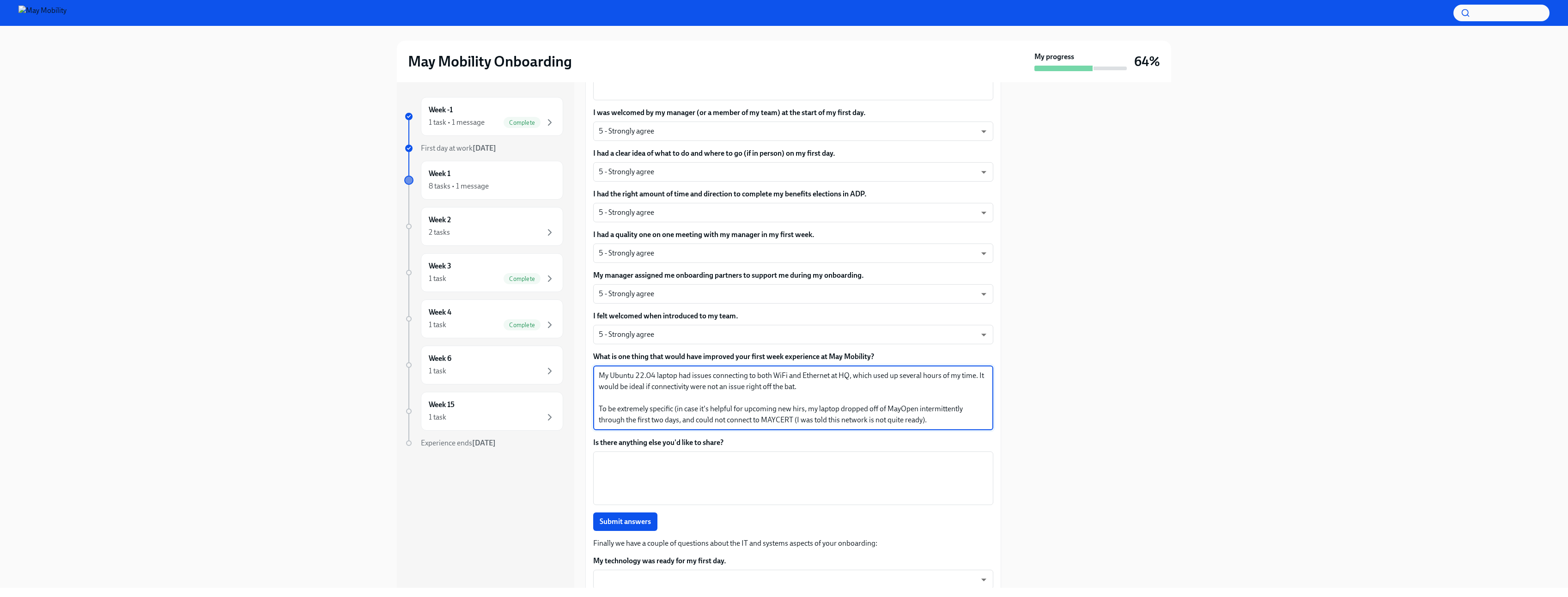
type textarea "e"
click at [804, 410] on textarea "My Ubuntu 22.04 laptop had issues connecting to both WiFi and Ethernet at HQ, w…" at bounding box center [793, 398] width 389 height 55
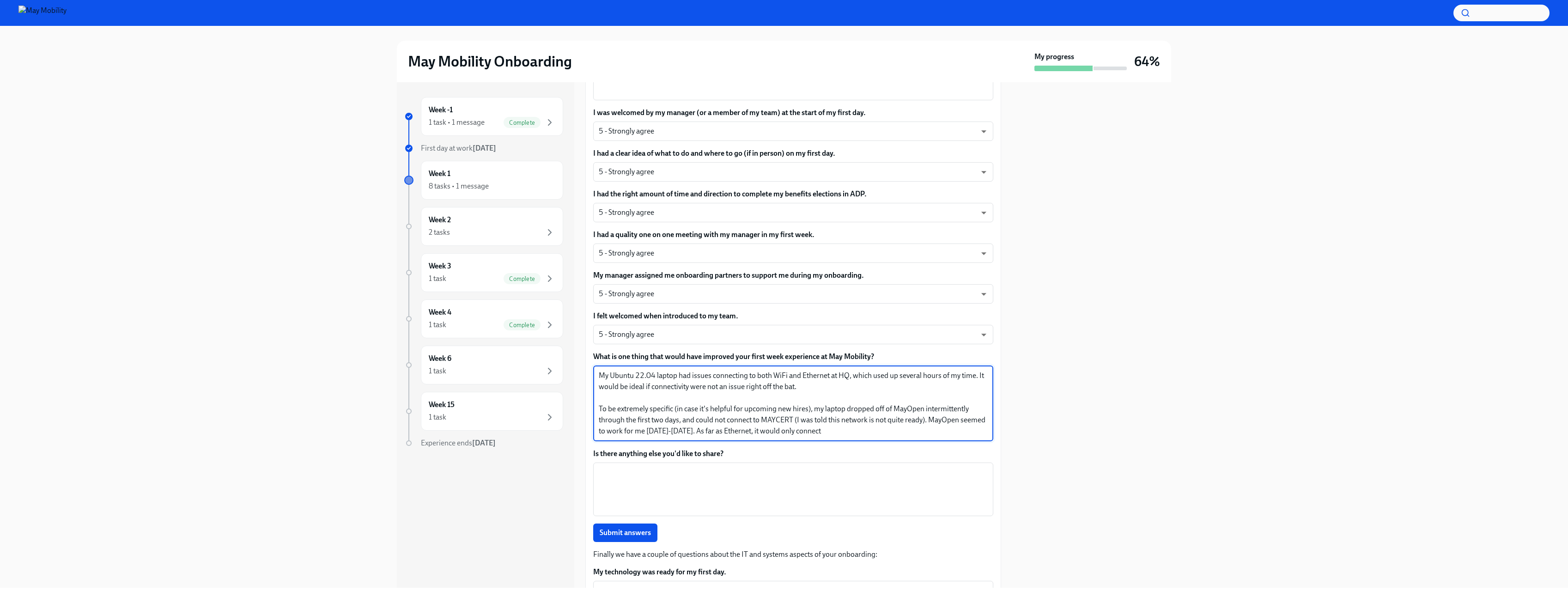
drag, startPoint x: 761, startPoint y: 431, endPoint x: 736, endPoint y: 431, distance: 25.0
click at [736, 431] on textarea "My Ubuntu 22.04 laptop had issues connecting to both WiFi and Ethernet at HQ, w…" at bounding box center [793, 404] width 389 height 67
click at [840, 429] on textarea "My Ubuntu 22.04 laptop had issues connecting to both WiFi and Ethernet at HQ, w…" at bounding box center [793, 404] width 389 height 67
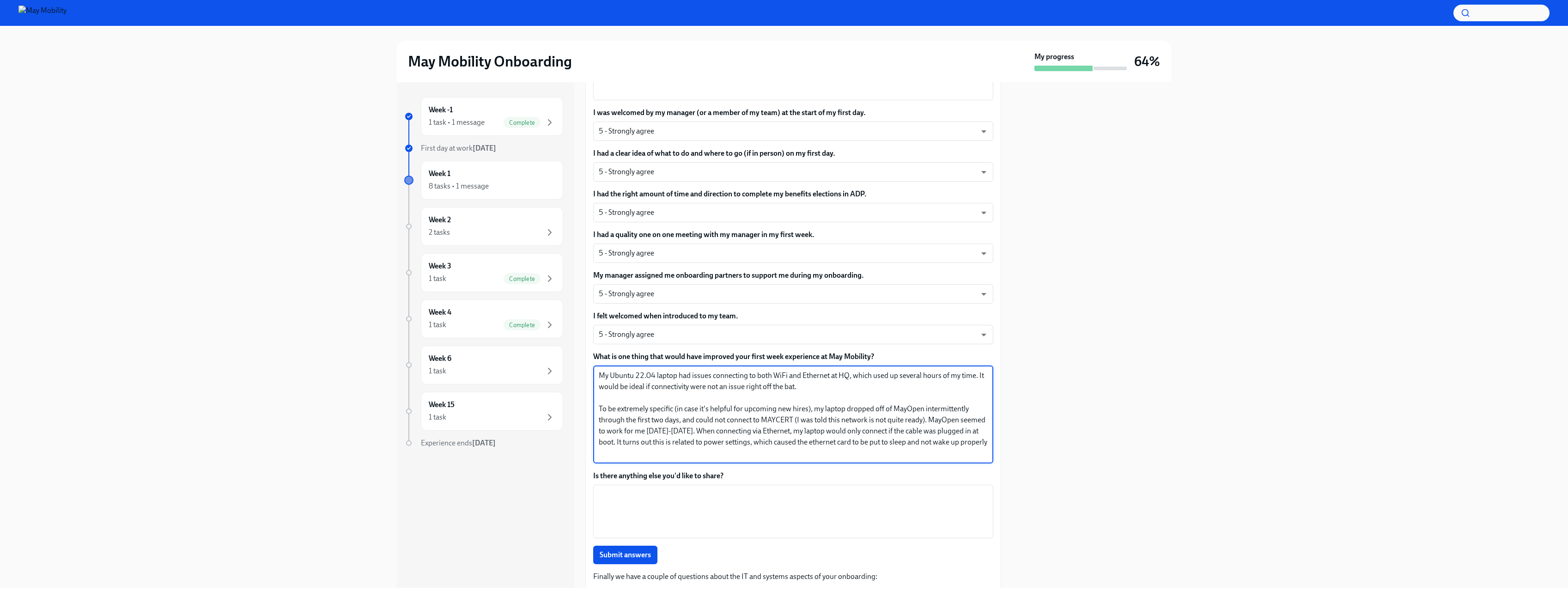
click at [857, 443] on textarea "My Ubuntu 22.04 laptop had issues connecting to both WiFi and Ethernet at HQ, w…" at bounding box center [793, 415] width 389 height 89
drag, startPoint x: 660, startPoint y: 440, endPoint x: 813, endPoint y: 440, distance: 153.0
click at [813, 440] on textarea "My Ubuntu 22.04 laptop had issues connecting to both WiFi and Ethernet at HQ, w…" at bounding box center [793, 415] width 389 height 89
drag, startPoint x: 802, startPoint y: 442, endPoint x: 984, endPoint y: 441, distance: 182.0
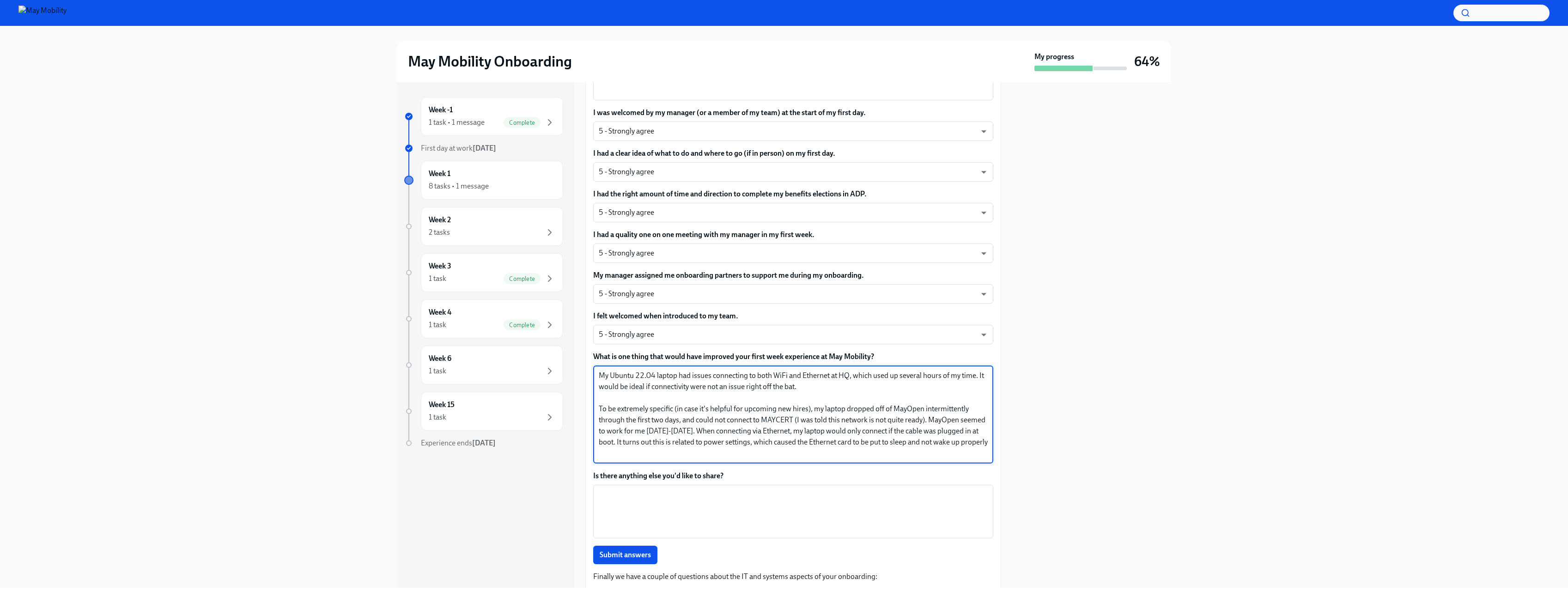
click at [984, 441] on div "My Ubuntu 22.04 laptop had issues connecting to both WiFi and Ethernet at HQ, w…" at bounding box center [793, 414] width 400 height 98
click at [946, 457] on textarea "My Ubuntu 22.04 laptop had issues connecting to both WiFi and Ethernet at HQ, w…" at bounding box center [793, 415] width 389 height 89
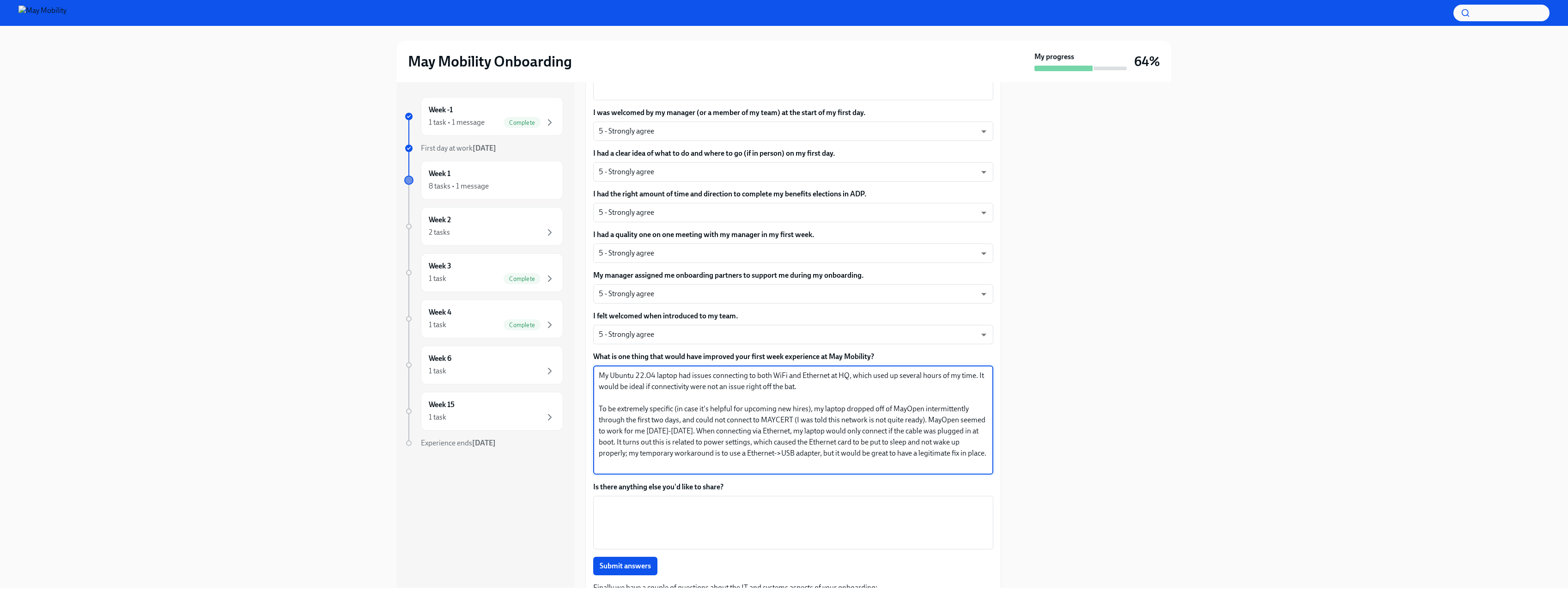
click at [918, 451] on textarea "My Ubuntu 22.04 laptop had issues connecting to both WiFi and Ethernet at HQ, w…" at bounding box center [793, 420] width 389 height 100
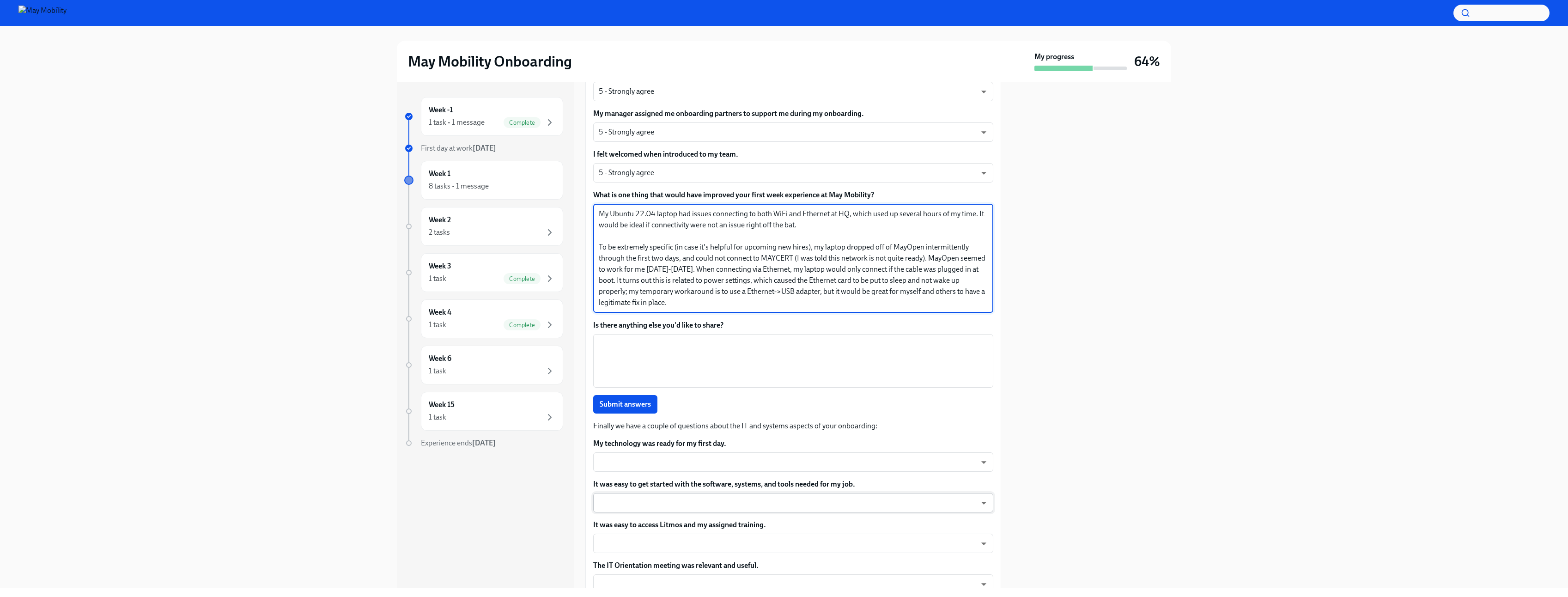
scroll to position [555, 0]
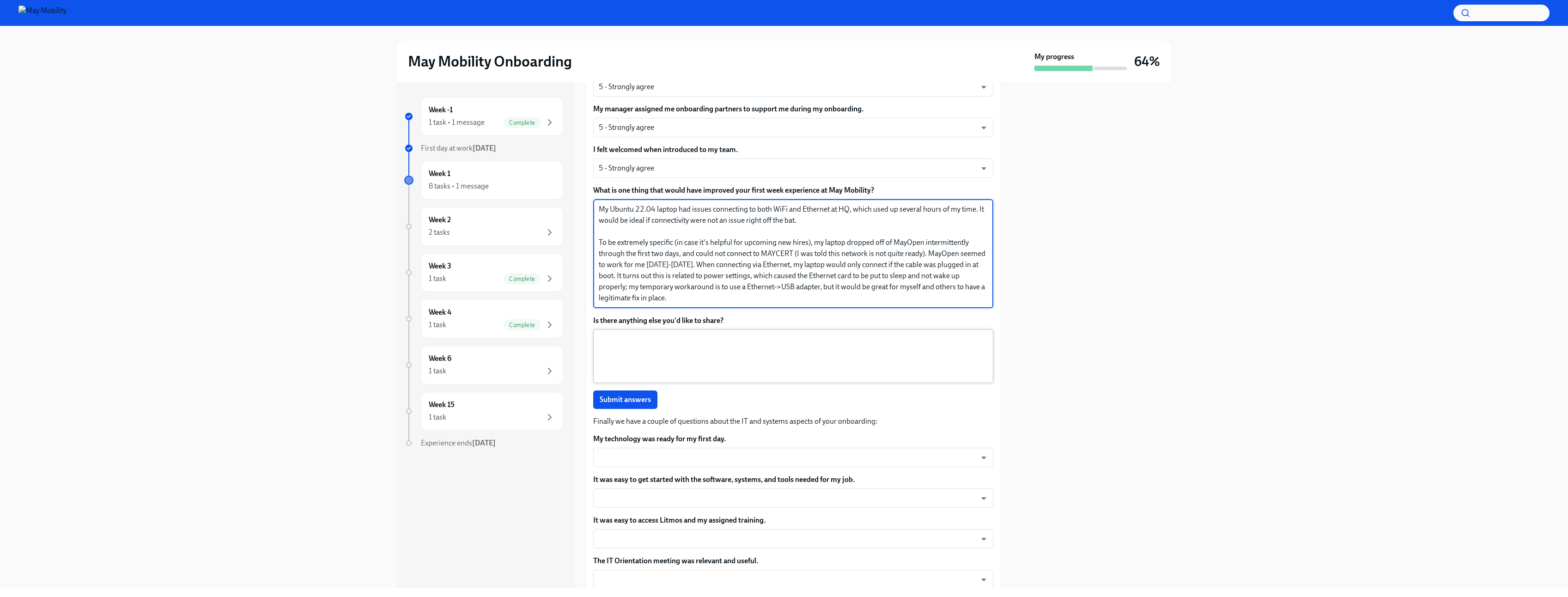
type textarea "My Ubuntu 22.04 laptop had issues connecting to both WiFi and Ethernet at HQ, w…"
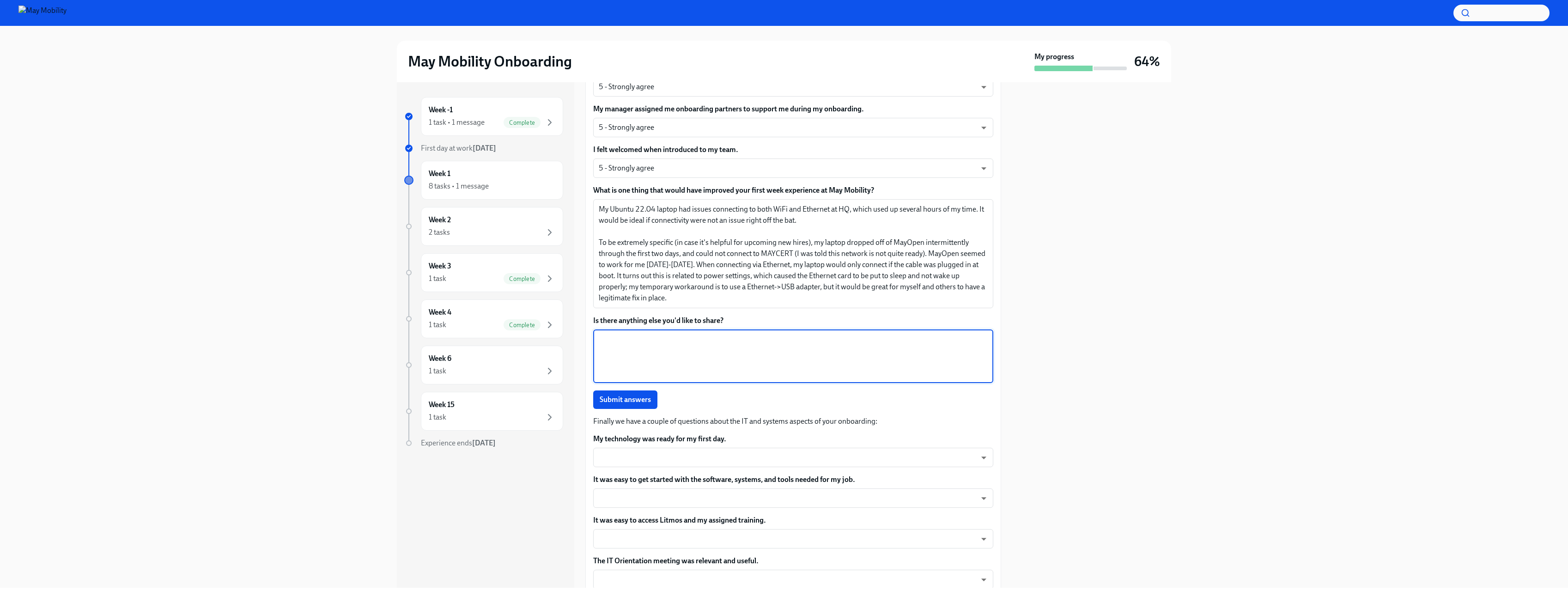
click at [750, 376] on textarea "Is there anything else you'd like to share?" at bounding box center [793, 356] width 389 height 44
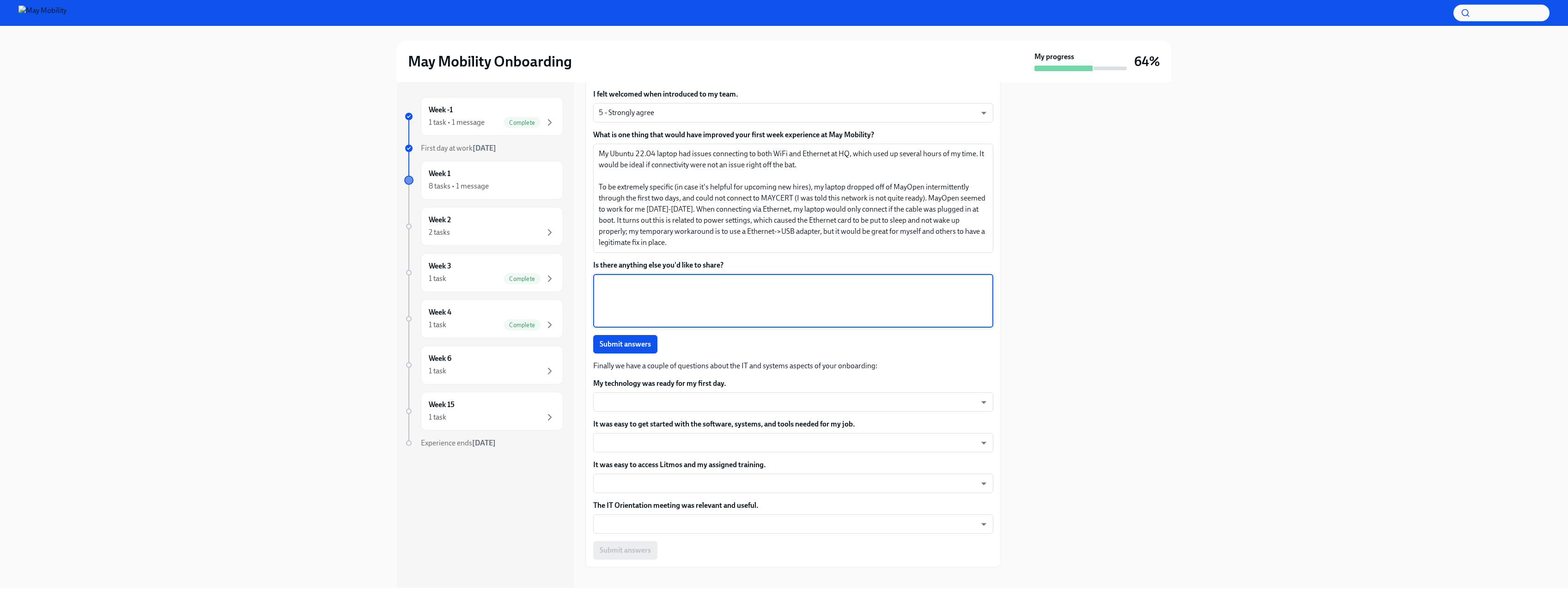
click at [635, 307] on textarea "Is there anything else you'd like to share?" at bounding box center [793, 300] width 389 height 44
type textarea "R"
type textarea "E"
click at [718, 283] on textarea "Really enjoyed my first week. Everyone was very kind and helpful." at bounding box center [793, 300] width 389 height 44
type textarea "Really enjoyed my first week. Everyone I met was very kind and helpful."
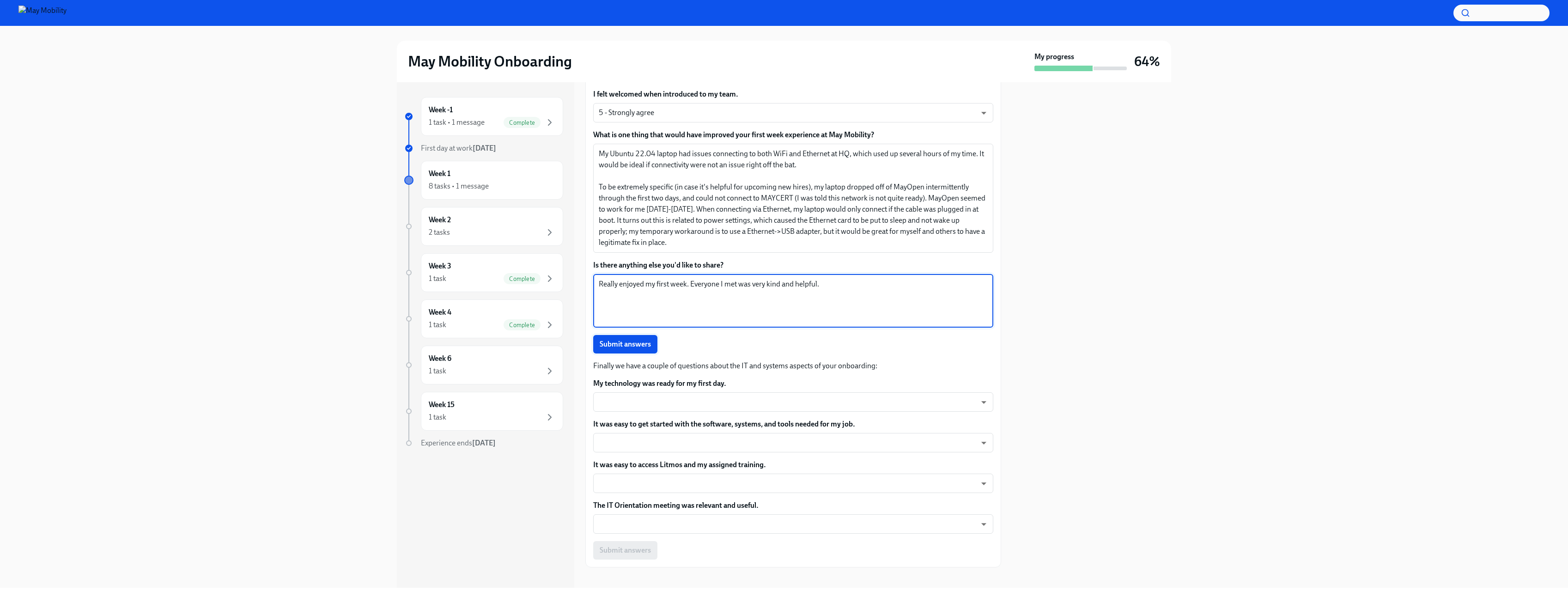
click at [649, 345] on span "Submit answers" at bounding box center [625, 344] width 51 height 9
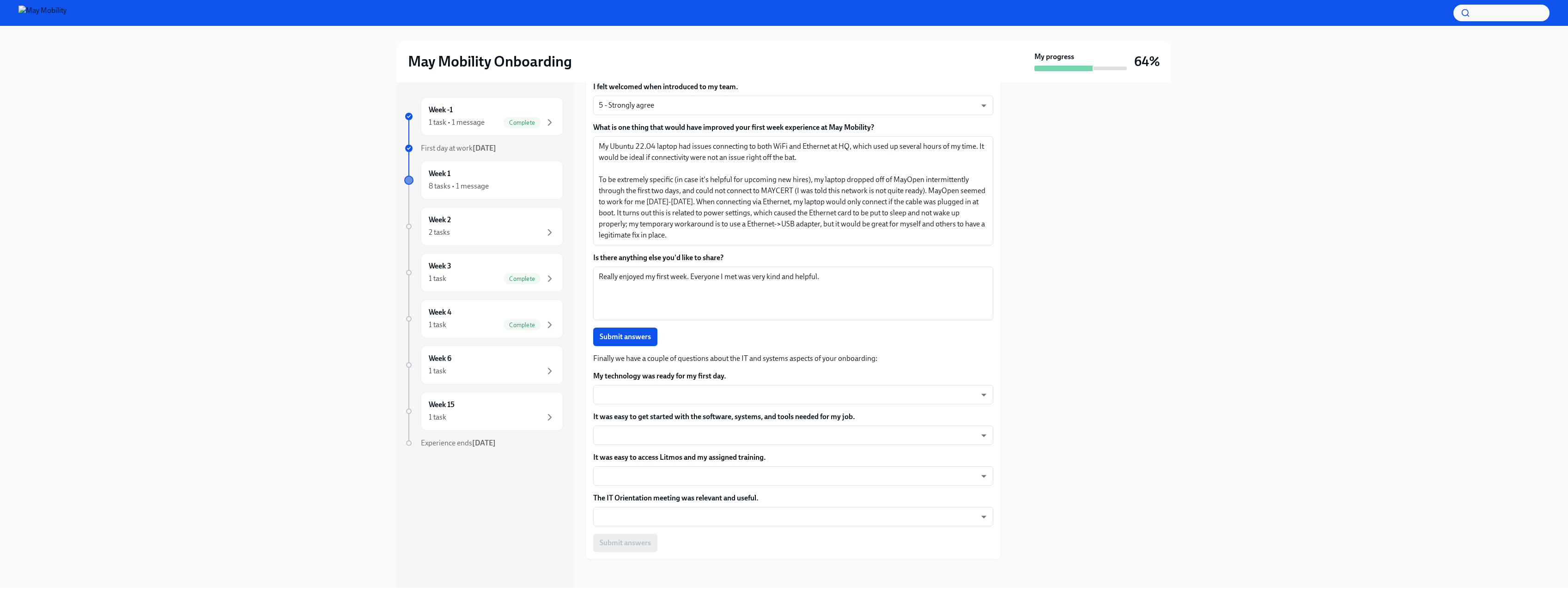
scroll to position [619, 0]
click at [654, 388] on body "May Mobility Onboarding My progress 64% Week -1 1 task • 1 message Complete Fir…" at bounding box center [784, 298] width 1568 height 597
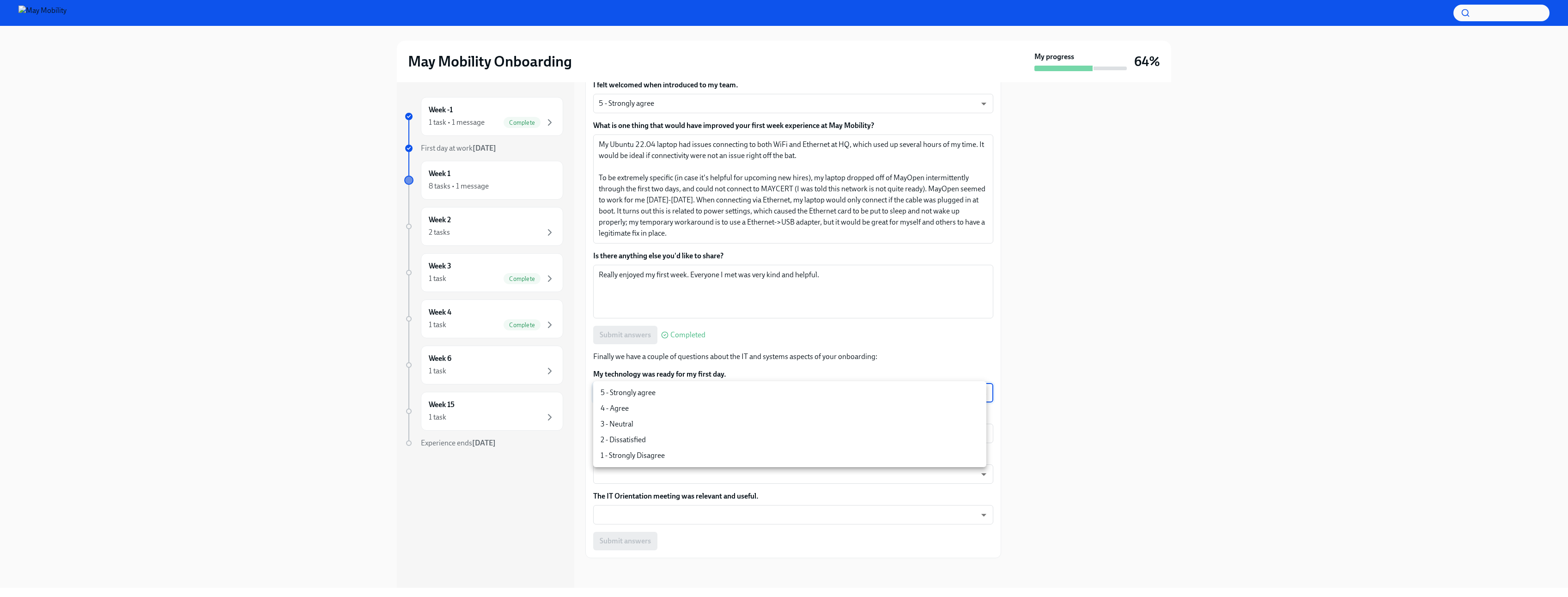
click at [637, 410] on li "4 - Agree" at bounding box center [789, 408] width 393 height 15
type input "Gy-NqFQ7a"
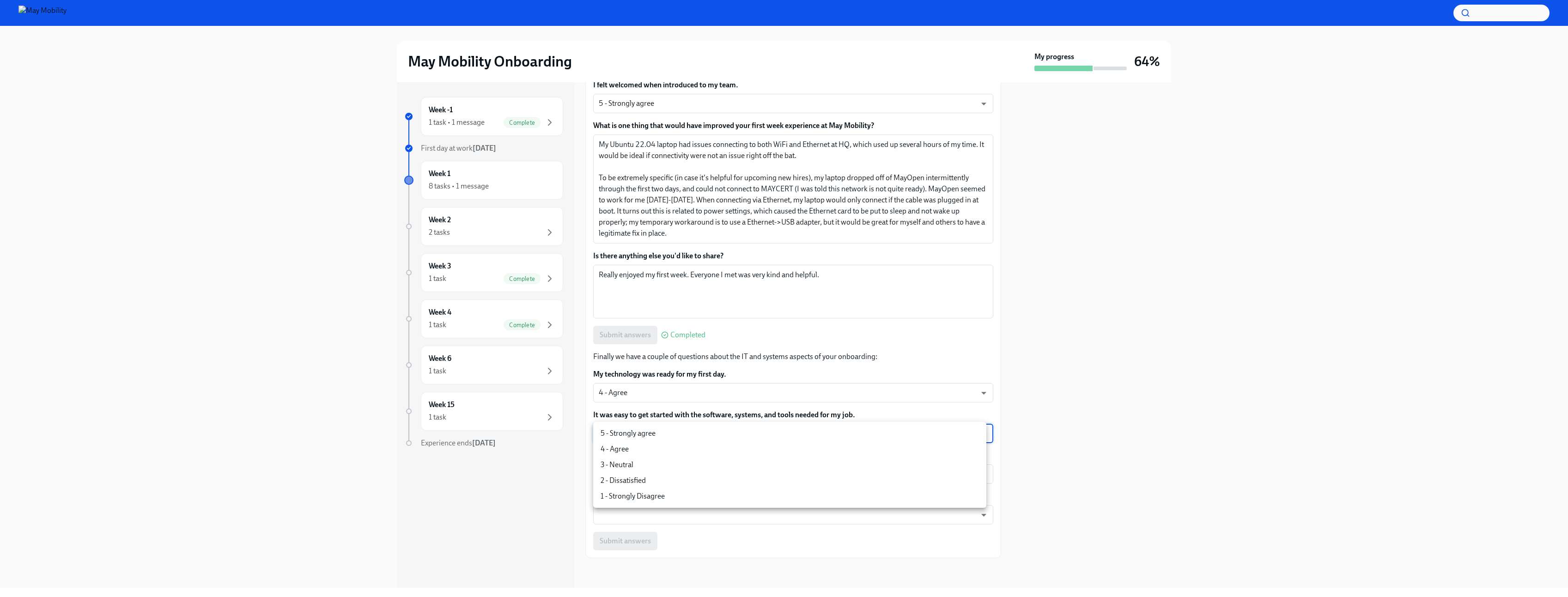
click at [789, 433] on body "May Mobility Onboarding My progress 64% Week -1 1 task • 1 message Complete Fir…" at bounding box center [784, 298] width 1568 height 597
click at [675, 449] on li "4 - Agree" at bounding box center [789, 449] width 393 height 15
type input "Gy-NqFQ7a"
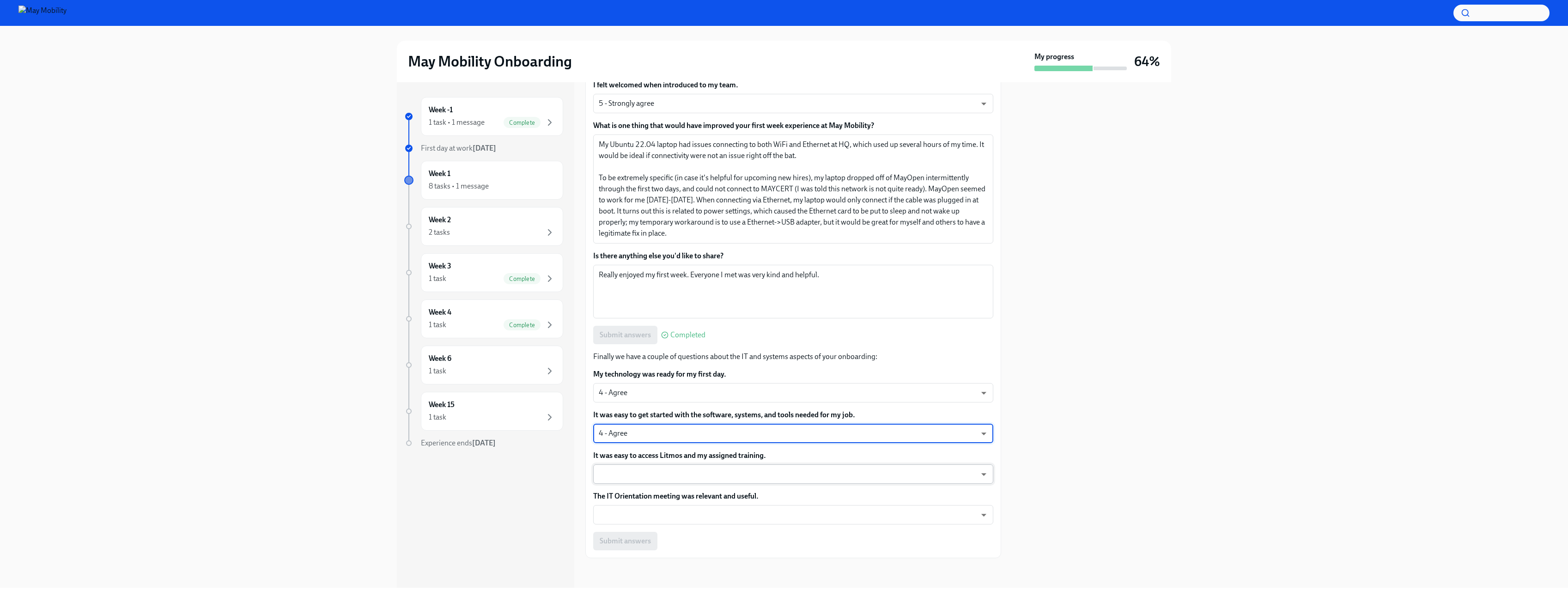
click at [712, 473] on body "May Mobility Onboarding My progress 64% Week -1 1 task • 1 message Complete Fir…" at bounding box center [784, 298] width 1568 height 597
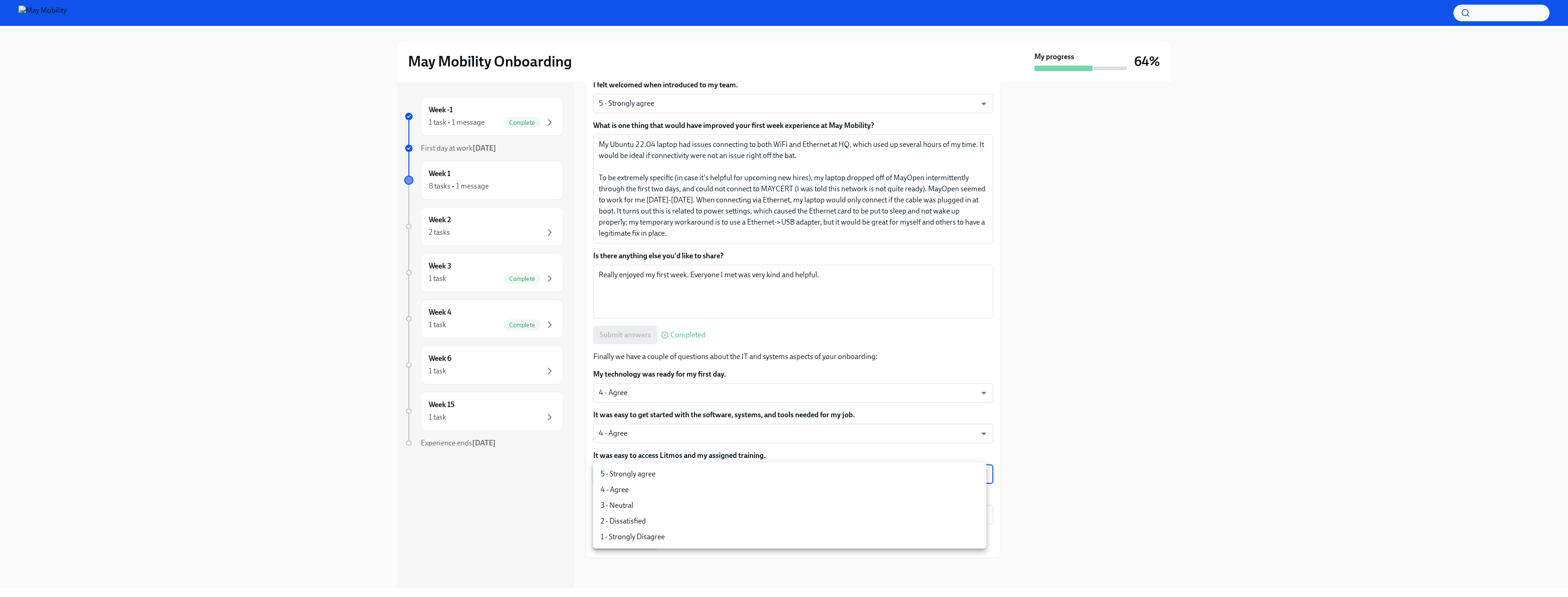
click at [628, 475] on li "5 - Strongly agree" at bounding box center [789, 474] width 393 height 15
type input "4QmcvkkGx"
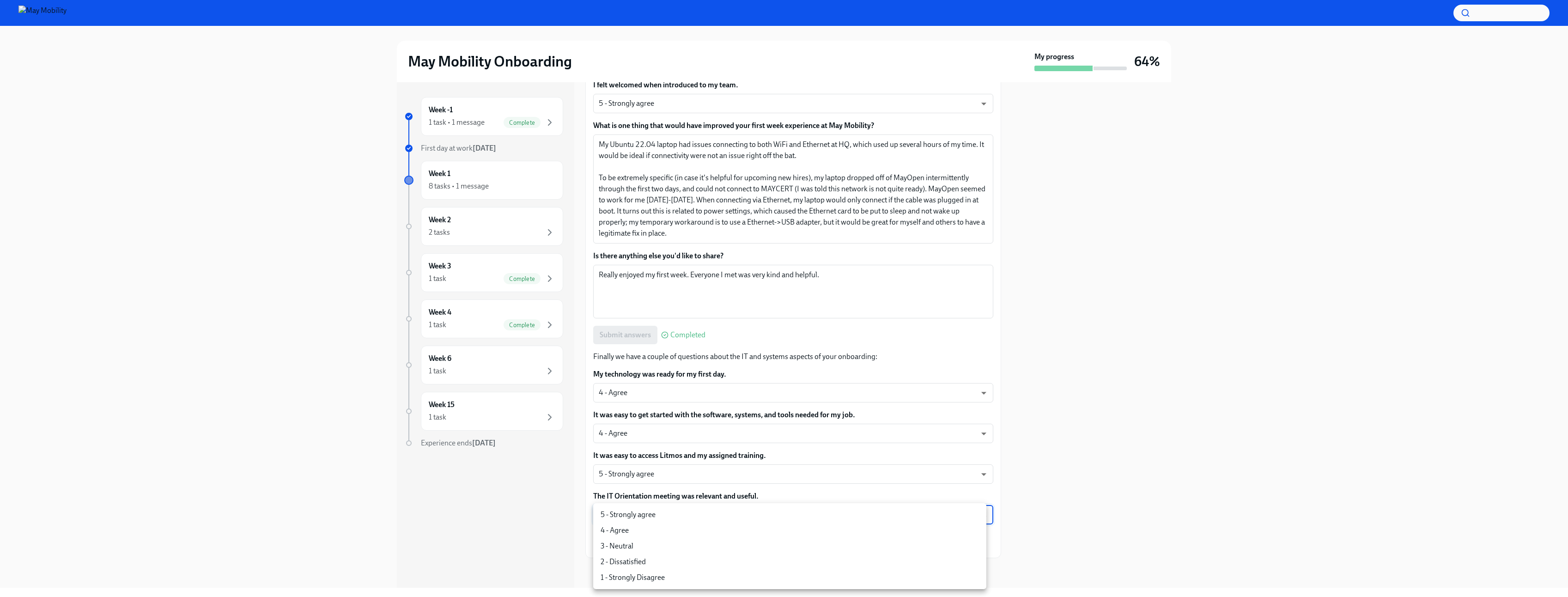
click at [675, 519] on body "May Mobility Onboarding My progress 64% Week -1 1 task • 1 message Complete Fir…" at bounding box center [784, 298] width 1568 height 597
click at [628, 529] on li "4 - Agree" at bounding box center [789, 530] width 393 height 15
type input "Gy-NqFQ7a"
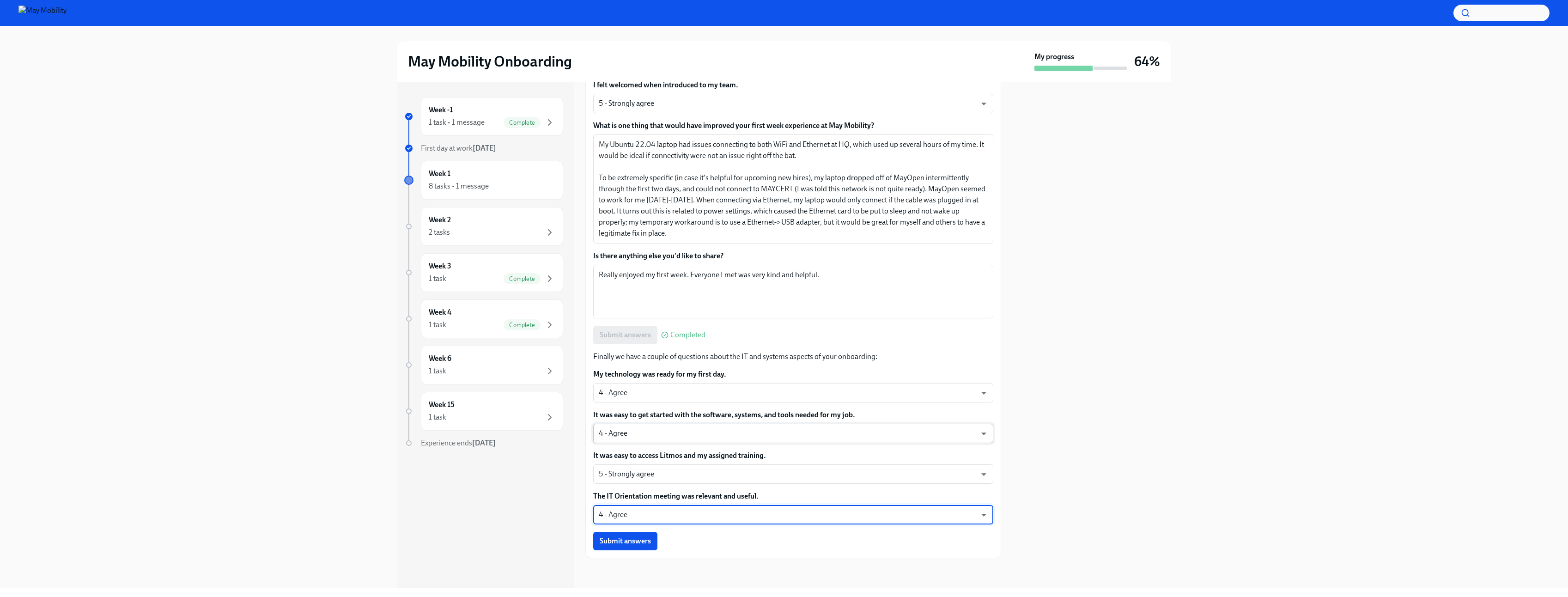
click at [687, 435] on body "May Mobility Onboarding My progress 64% Week -1 1 task • 1 message Complete Fir…" at bounding box center [784, 298] width 1568 height 597
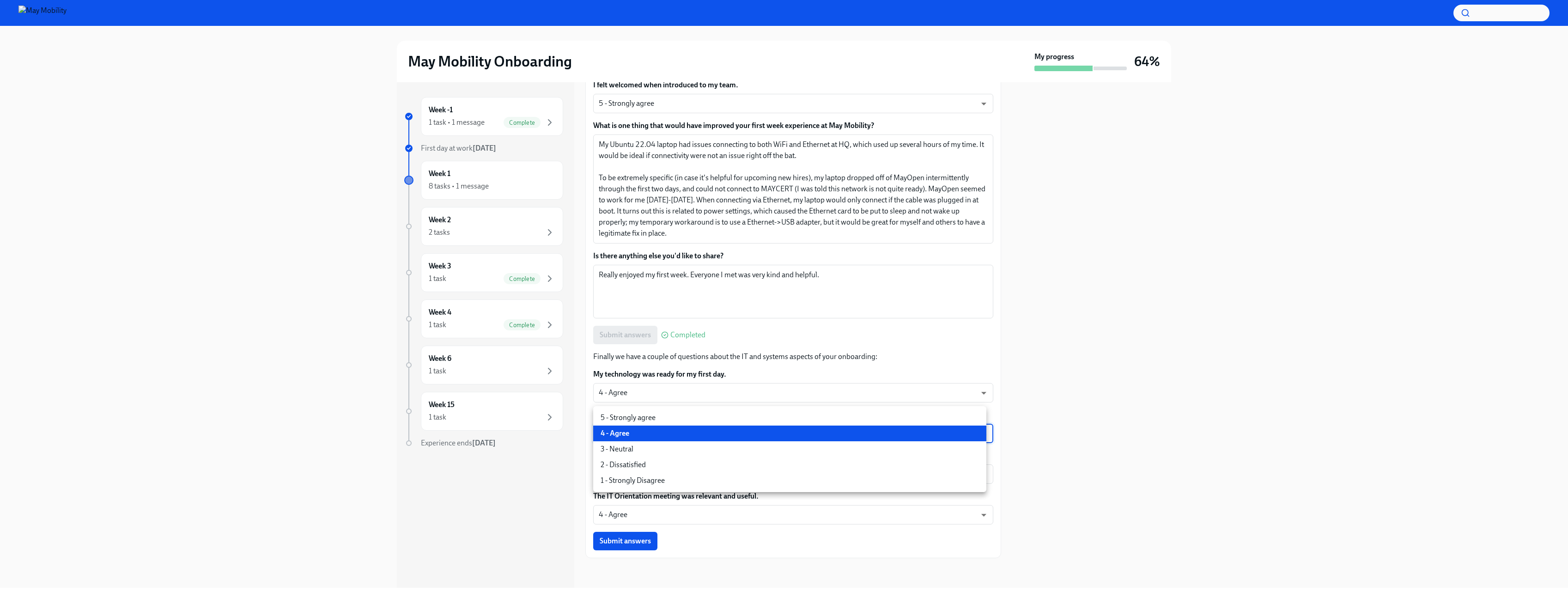
click at [619, 419] on li "5 - Strongly agree" at bounding box center [789, 418] width 393 height 15
type input "4QmcvkkGx"
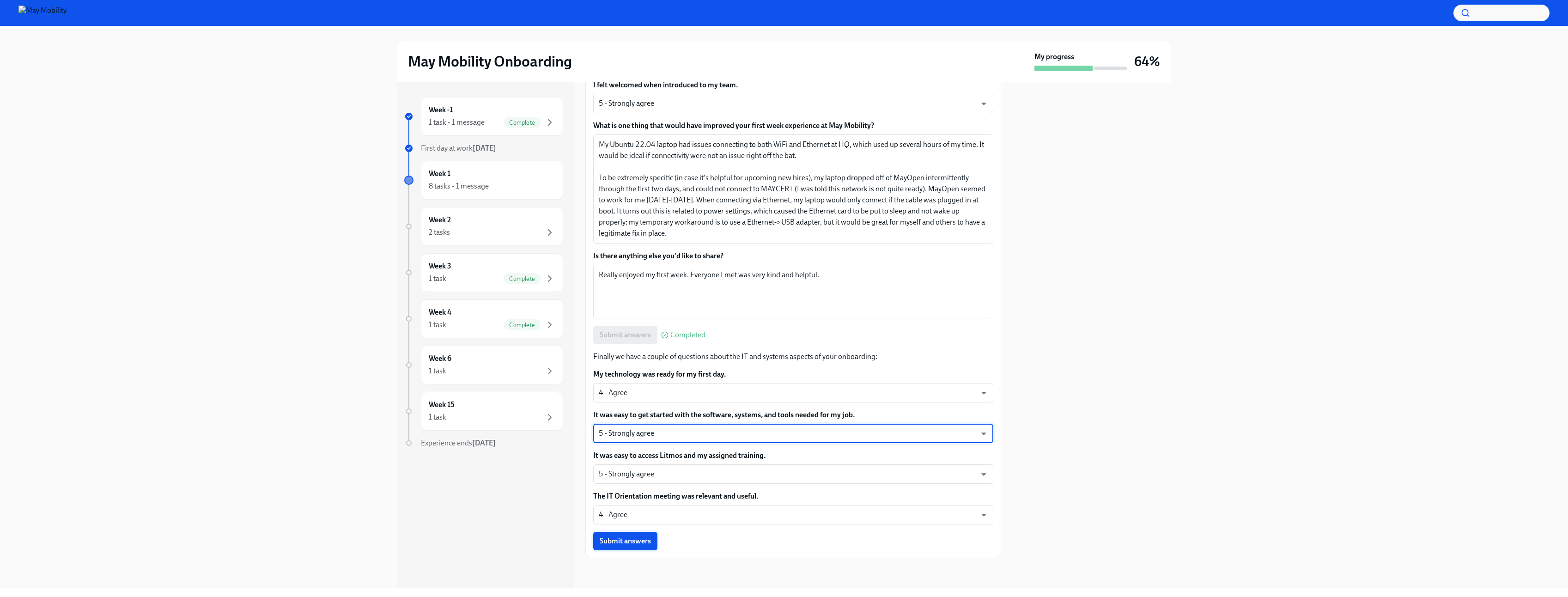
click at [630, 543] on span "Submit answers" at bounding box center [625, 541] width 51 height 9
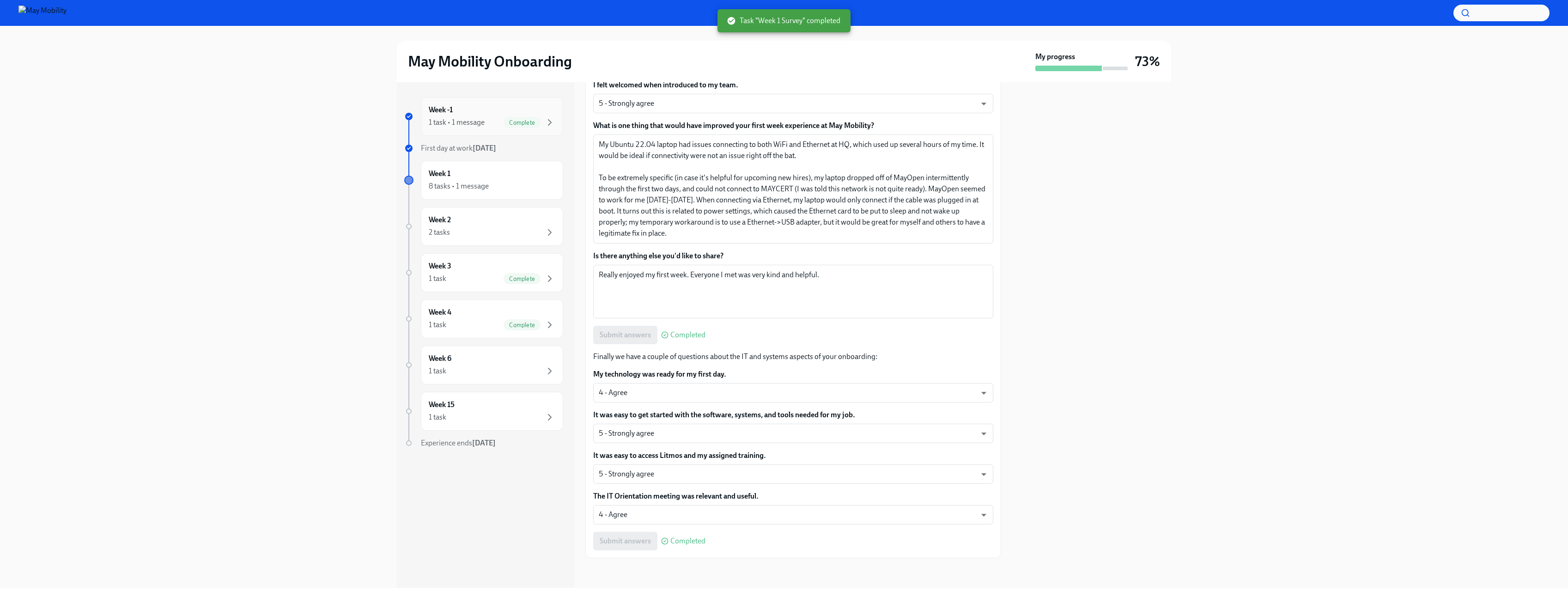
click at [508, 120] on span "Complete" at bounding box center [522, 123] width 37 height 7
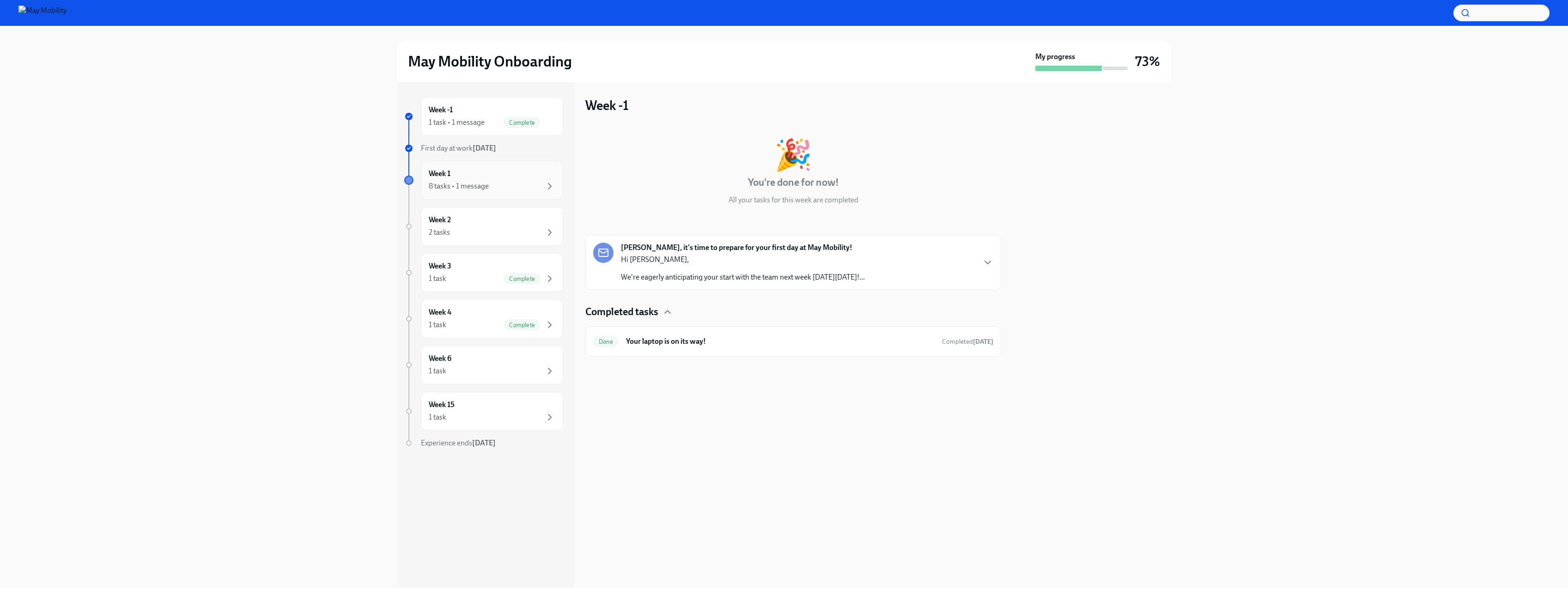
click at [525, 184] on div "8 tasks • 1 message" at bounding box center [492, 186] width 126 height 11
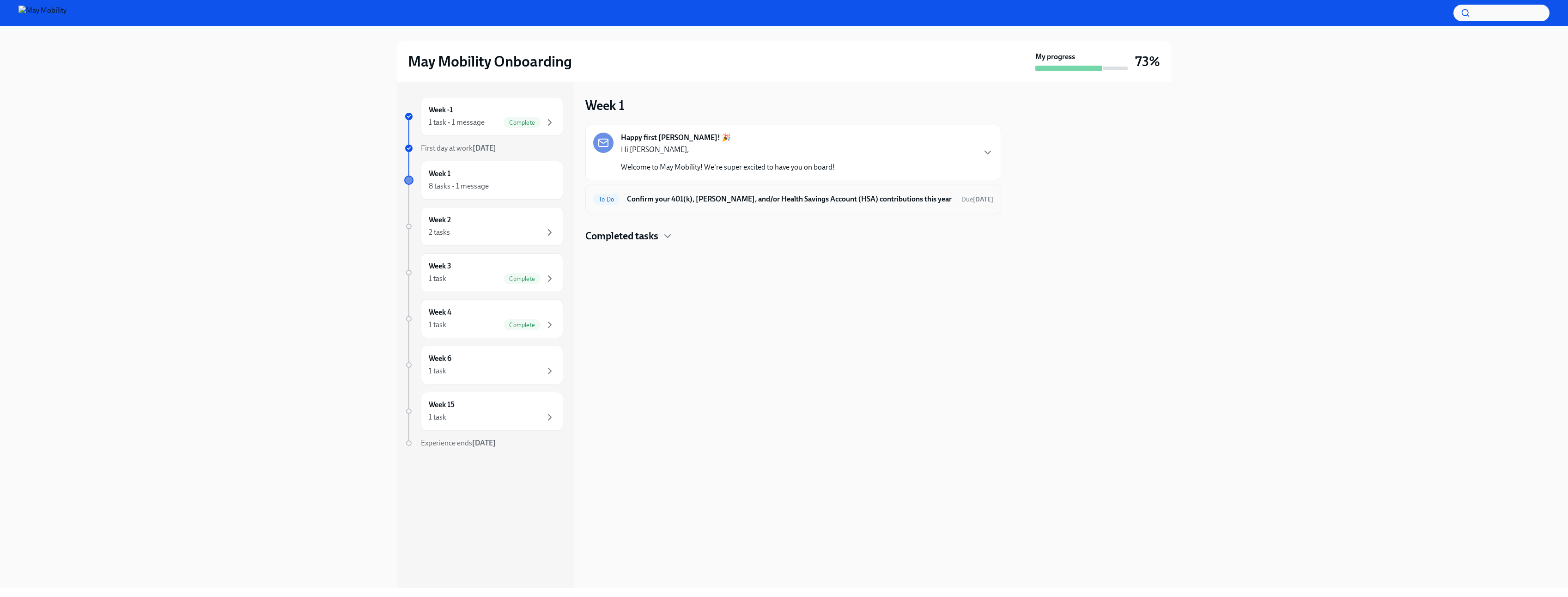
click at [724, 200] on h6 "Confirm your 401(k), [PERSON_NAME], and/or Health Savings Account (HSA) contrib…" at bounding box center [791, 199] width 327 height 10
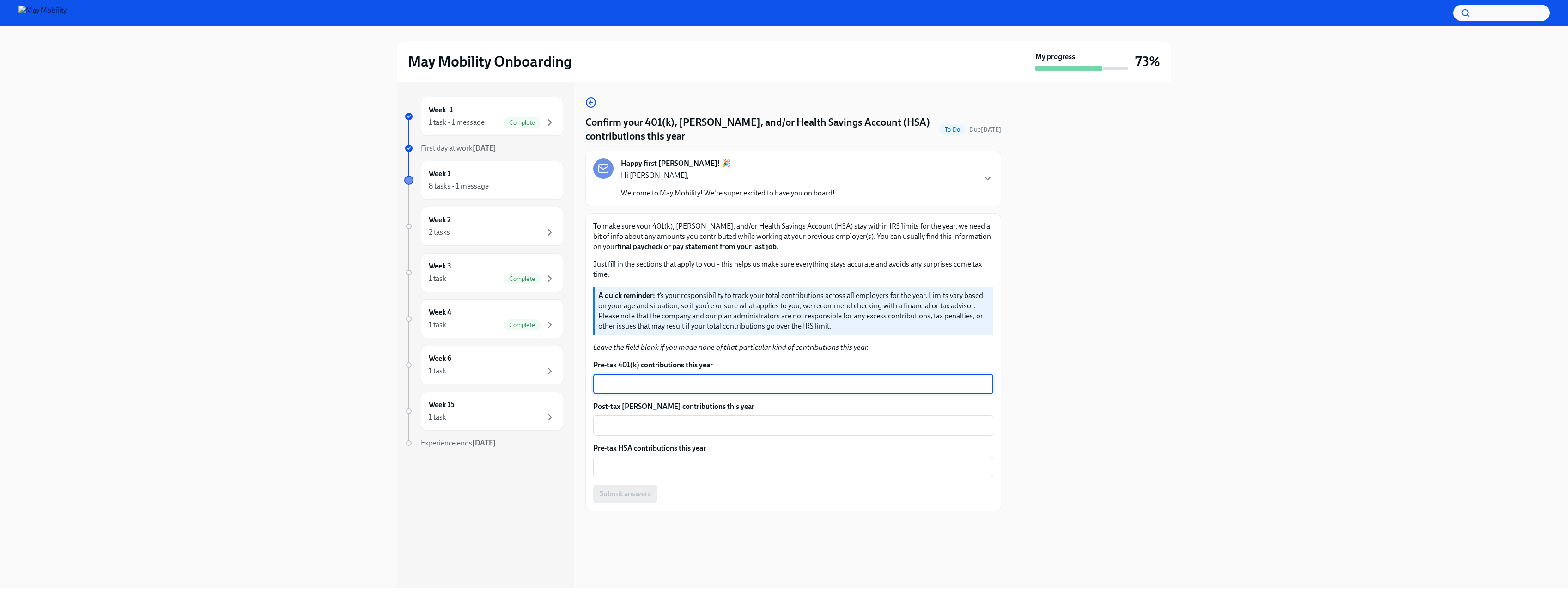
click at [679, 387] on textarea "Pre-tax 401(k) contributions this year" at bounding box center [793, 384] width 389 height 11
drag, startPoint x: 655, startPoint y: 296, endPoint x: 844, endPoint y: 331, distance: 192.2
click at [843, 331] on p "A quick reminder: It’s your responsibility to track your total contributions ac…" at bounding box center [794, 311] width 392 height 40
click at [844, 331] on p "A quick reminder: It’s your responsibility to track your total contributions ac…" at bounding box center [794, 311] width 392 height 40
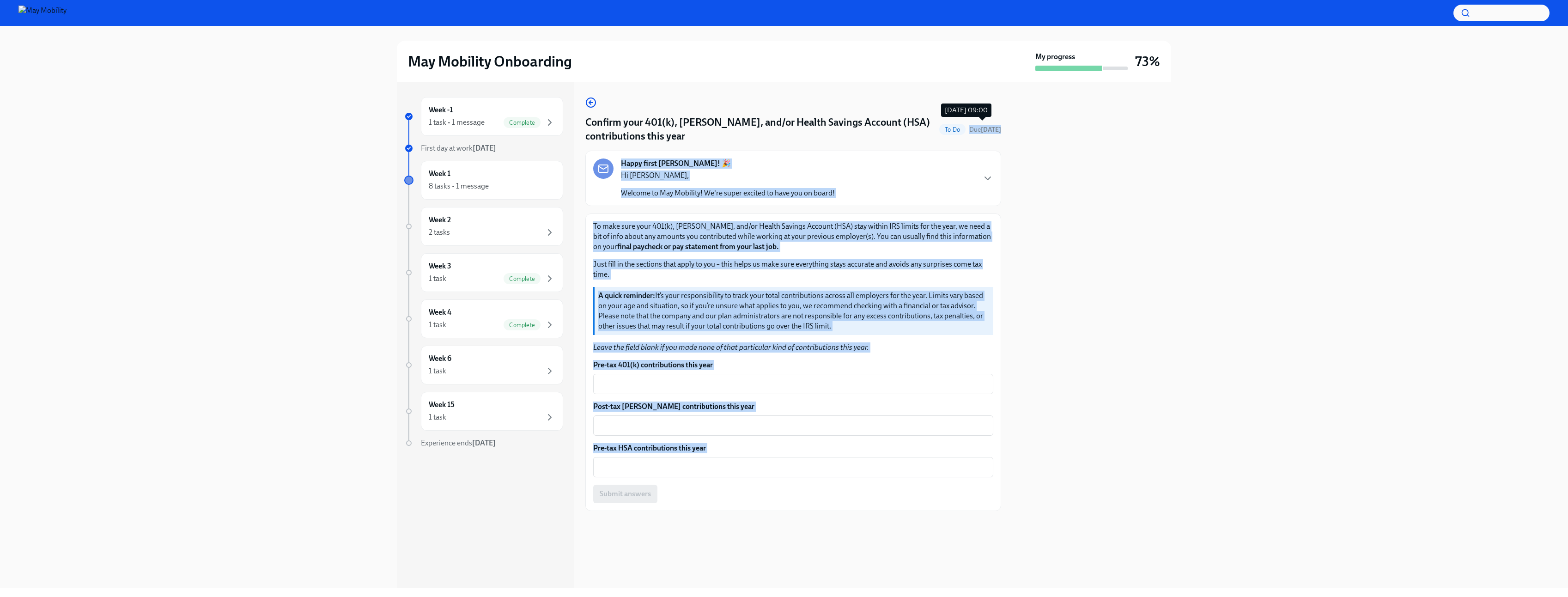
drag, startPoint x: 978, startPoint y: 128, endPoint x: 1013, endPoint y: 138, distance: 36.4
click at [1013, 138] on div "Week -1 1 task • 1 message Complete First day at work [DATE] Week 1 8 tasks • 1…" at bounding box center [784, 335] width 775 height 506
click at [1013, 138] on div at bounding box center [1092, 335] width 159 height 506
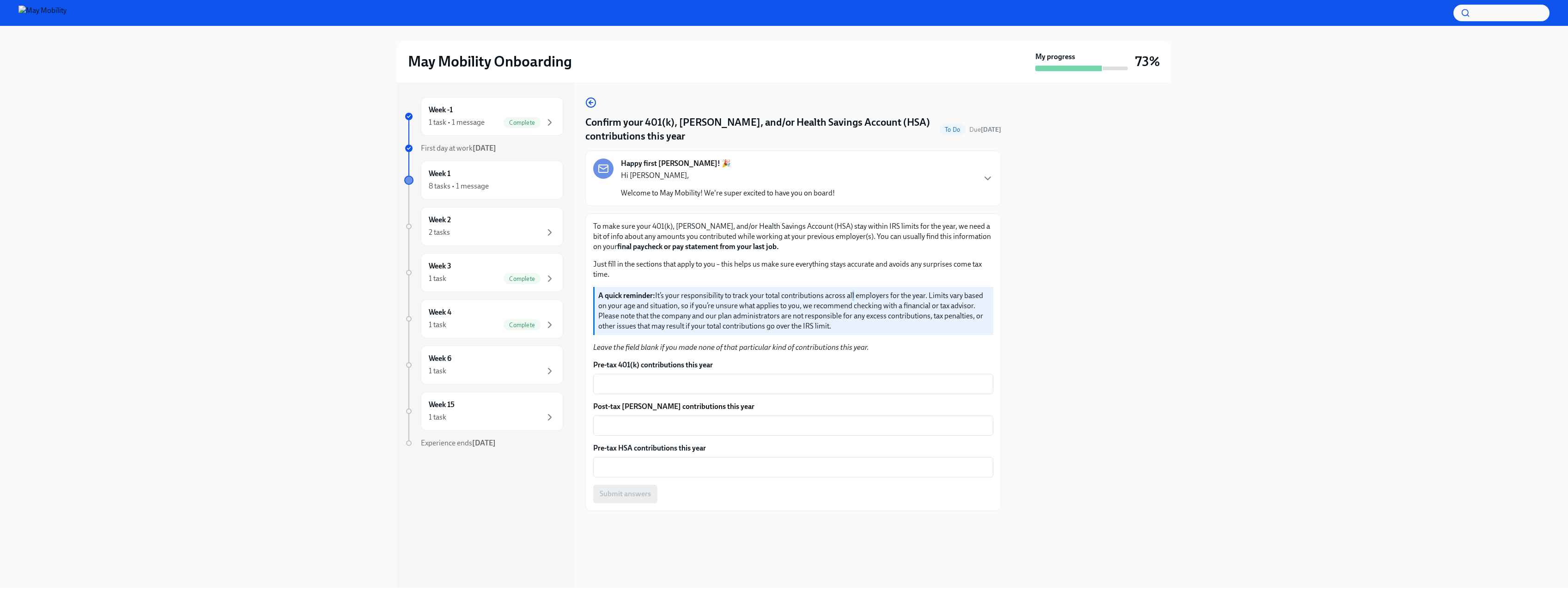
click at [852, 296] on p "A quick reminder: It’s your responsibility to track your total contributions ac…" at bounding box center [794, 311] width 392 height 40
click at [478, 225] on div "Week 2 2 tasks" at bounding box center [492, 227] width 126 height 23
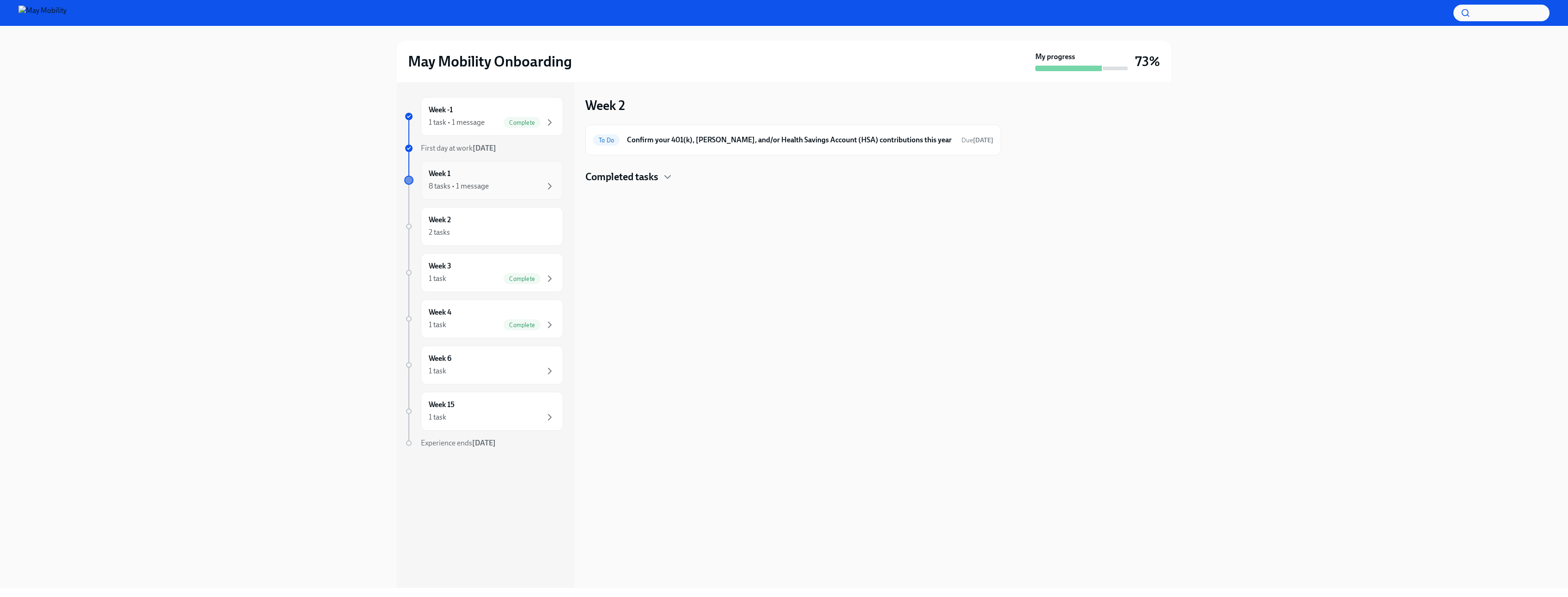
click at [515, 171] on div "Week 1 8 tasks • 1 message" at bounding box center [492, 180] width 126 height 23
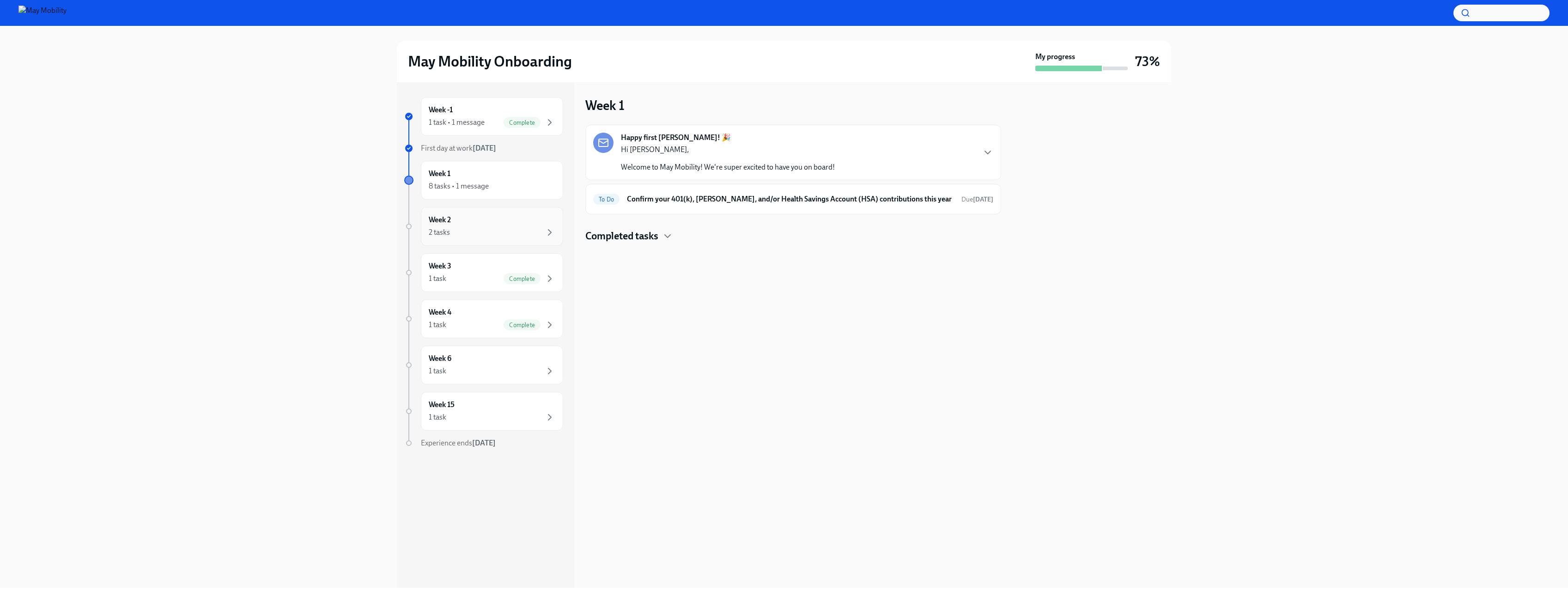
click at [484, 241] on div "Week 2 2 tasks" at bounding box center [492, 227] width 142 height 39
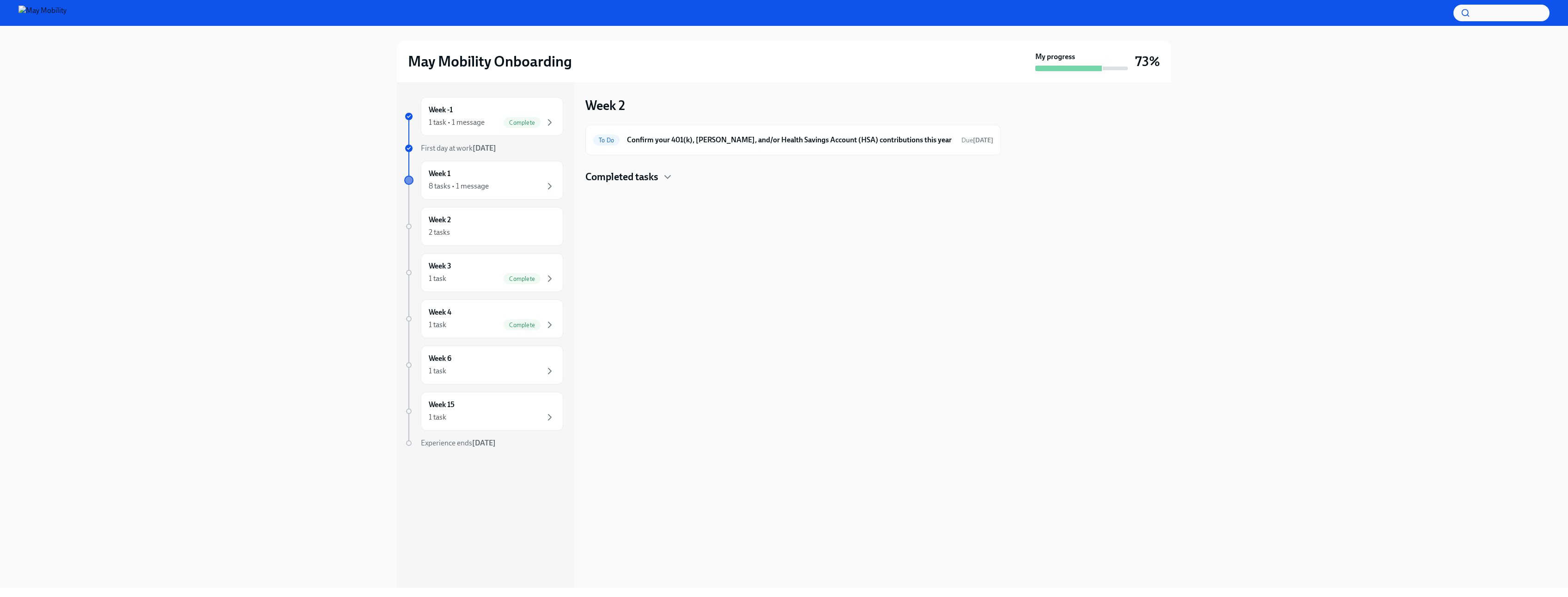
click at [1149, 216] on div at bounding box center [1092, 335] width 159 height 506
